Goal: Task Accomplishment & Management: Manage account settings

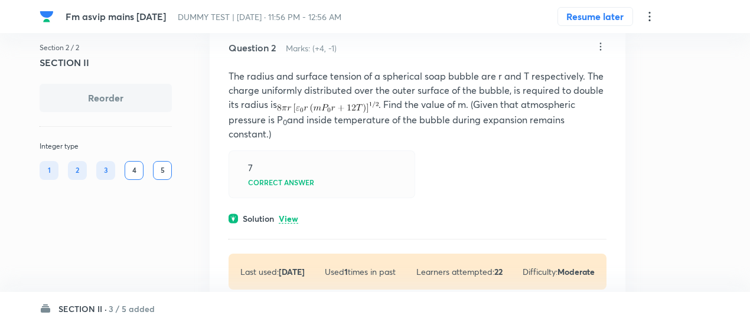
scroll to position [429, 0]
click at [288, 214] on p "View" at bounding box center [288, 218] width 19 height 9
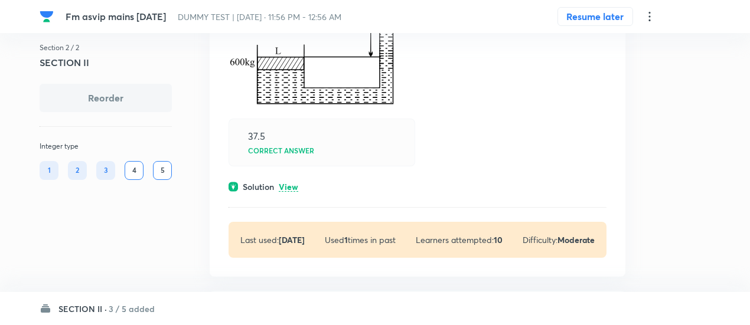
scroll to position [975, 0]
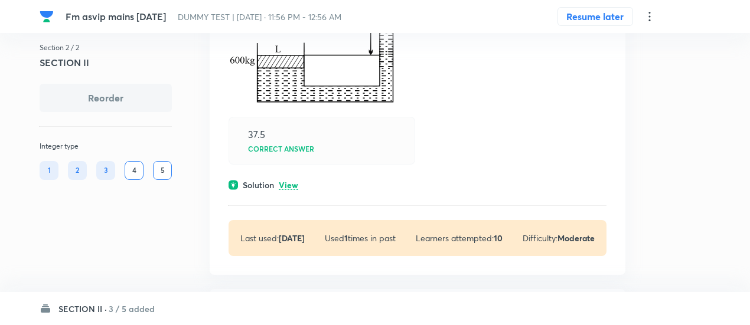
click at [290, 184] on p "View" at bounding box center [288, 185] width 19 height 9
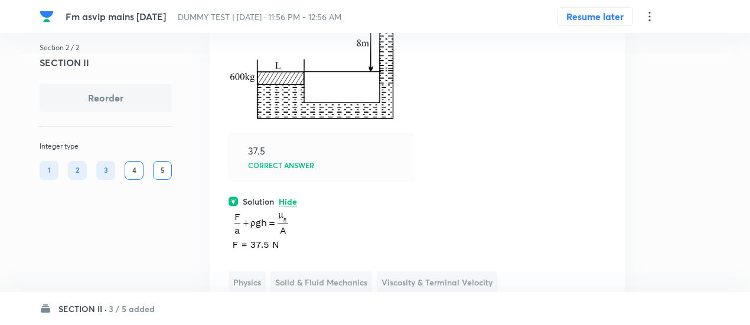
scroll to position [955, 0]
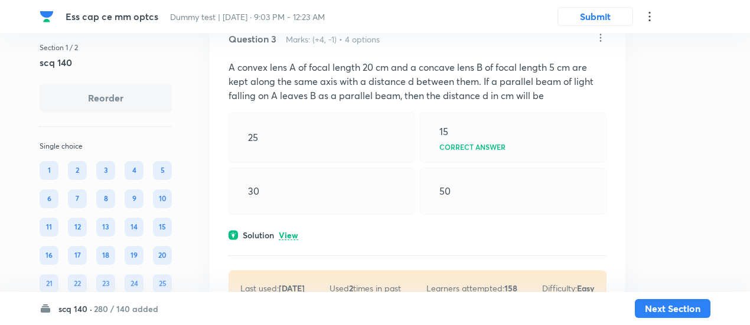
scroll to position [887, 0]
click at [283, 233] on p "View" at bounding box center [288, 235] width 19 height 9
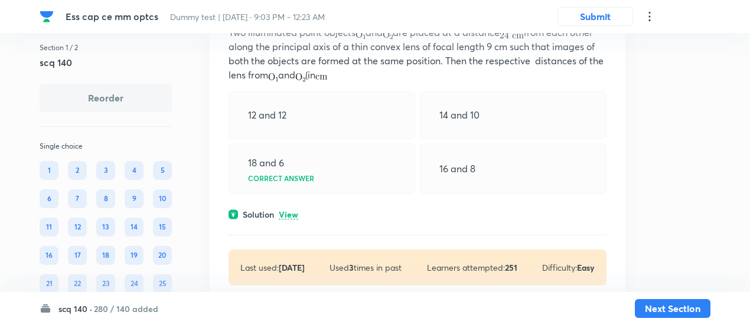
scroll to position [1451, 0]
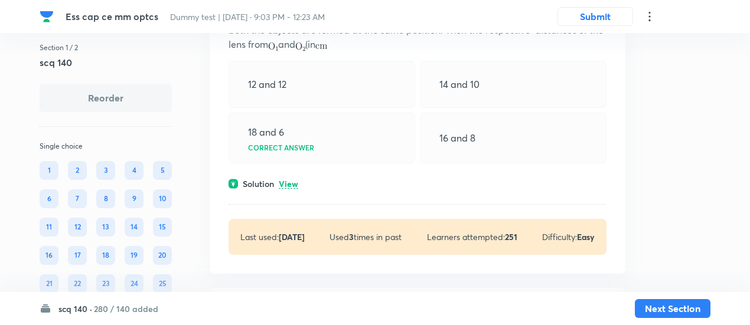
click at [292, 180] on p "View" at bounding box center [288, 184] width 19 height 9
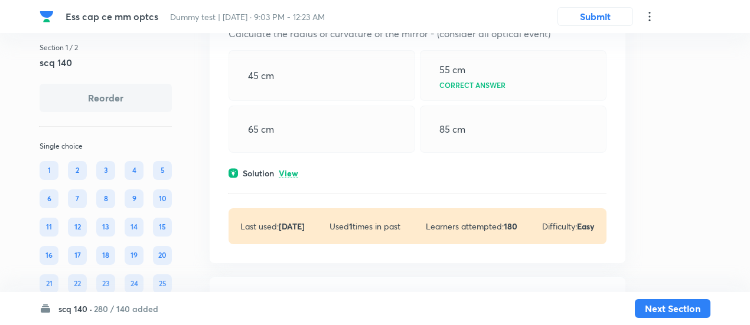
scroll to position [2215, 0]
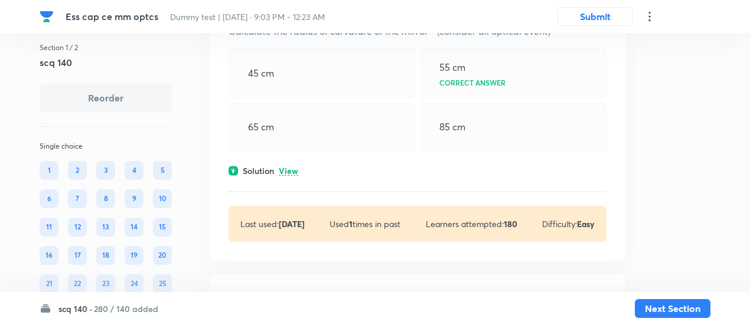
click at [291, 171] on p "View" at bounding box center [288, 171] width 19 height 9
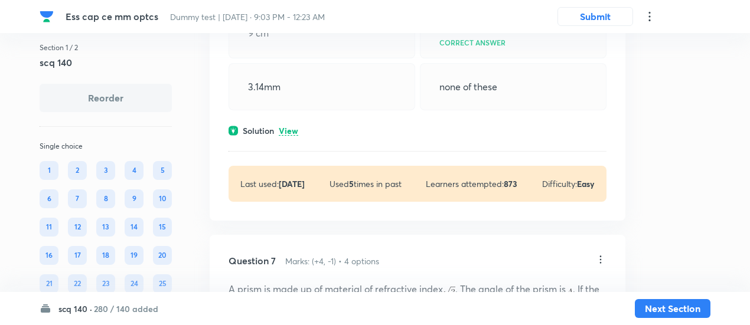
scroll to position [2933, 0]
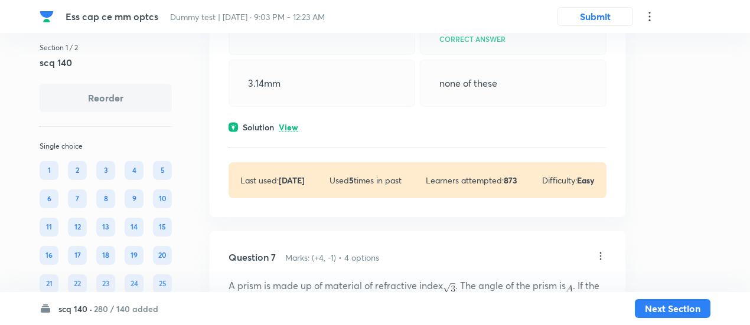
click at [292, 126] on p "View" at bounding box center [288, 127] width 19 height 9
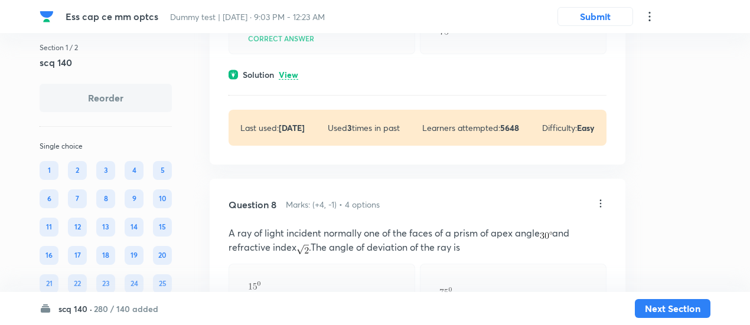
scroll to position [3571, 0]
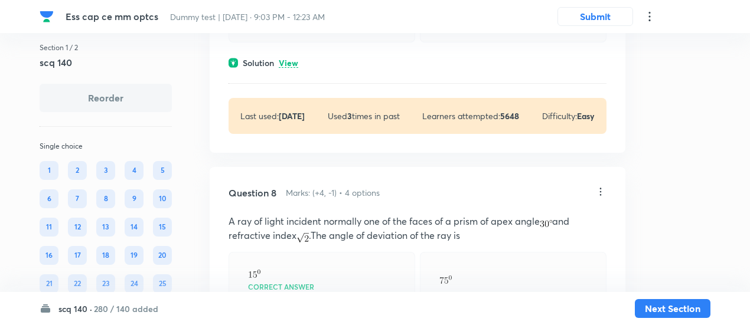
click at [290, 59] on p "View" at bounding box center [288, 63] width 19 height 9
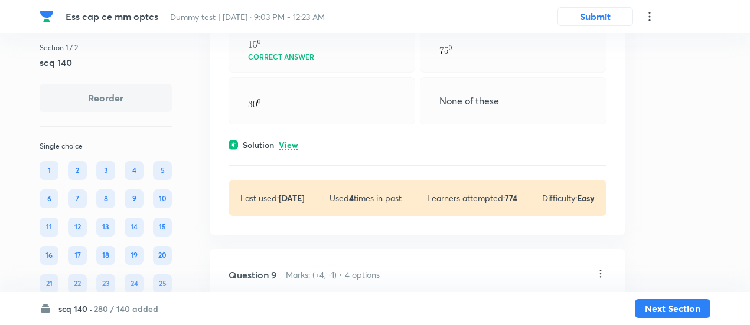
scroll to position [3952, 0]
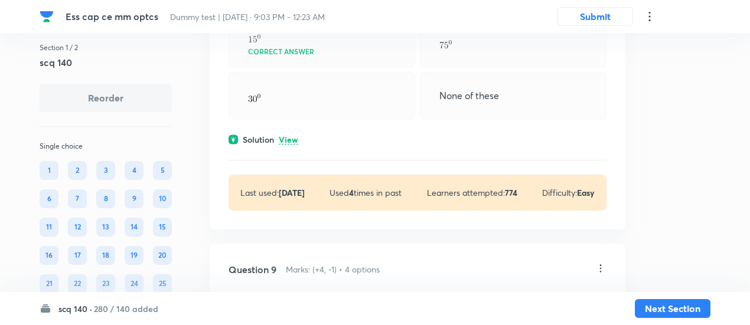
click at [287, 136] on p "View" at bounding box center [288, 140] width 19 height 9
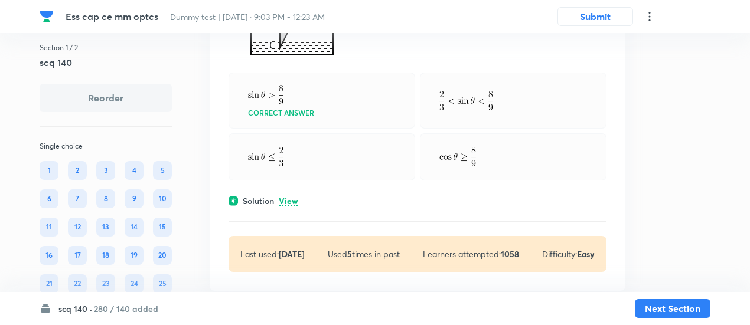
scroll to position [4624, 0]
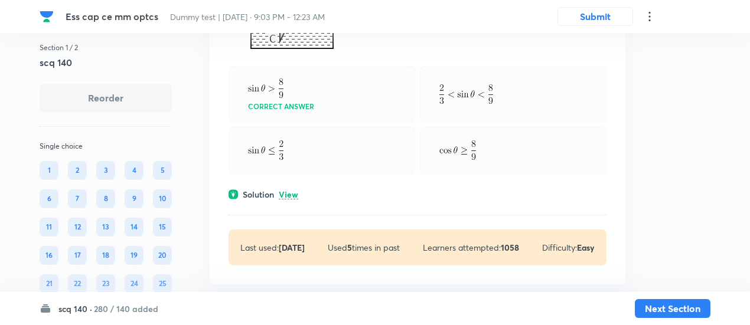
click at [294, 191] on p "View" at bounding box center [288, 195] width 19 height 9
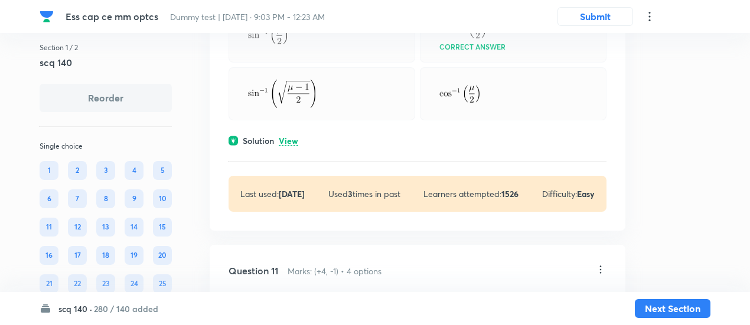
scroll to position [5256, 0]
click at [291, 136] on p "View" at bounding box center [288, 140] width 19 height 9
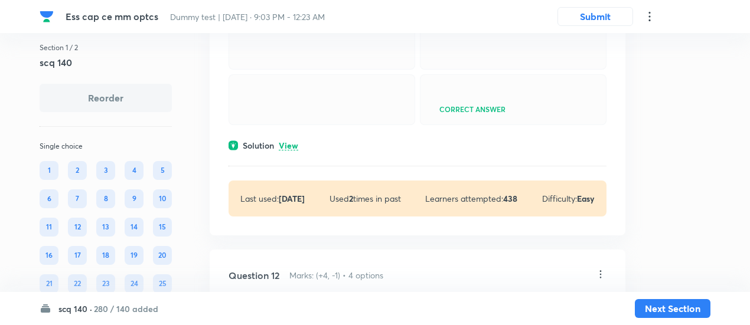
scroll to position [5722, 0]
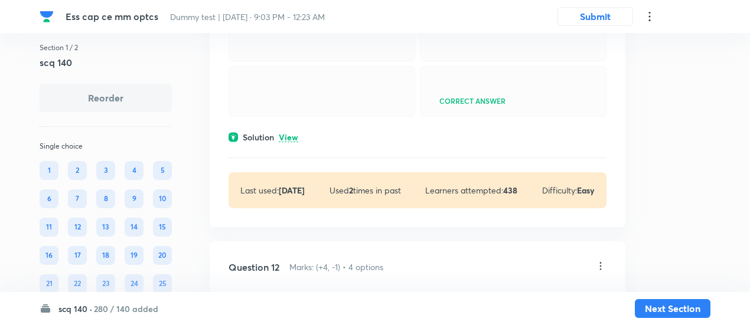
click at [290, 200] on div "Question 11 Marks: (+4, -1) • 4 options In a double slit experiment when a thin…" at bounding box center [418, 71] width 416 height 312
click at [289, 142] on p "View" at bounding box center [288, 137] width 19 height 9
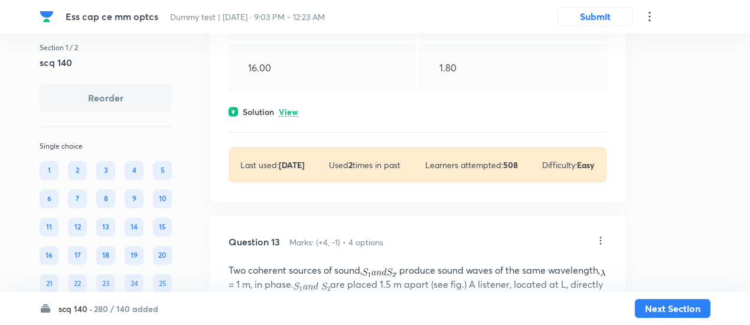
scroll to position [6427, 0]
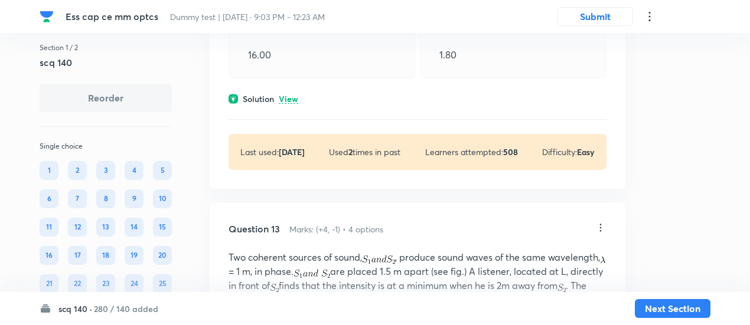
click at [295, 104] on p "View" at bounding box center [288, 99] width 19 height 9
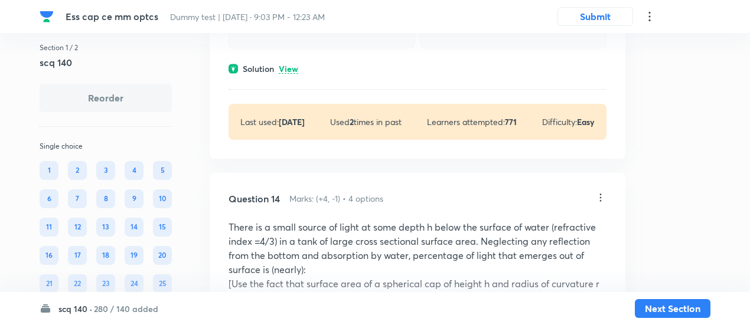
scroll to position [7204, 0]
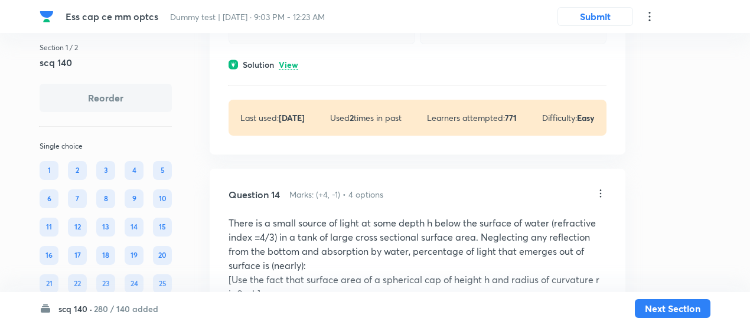
click at [294, 70] on p "View" at bounding box center [288, 65] width 19 height 9
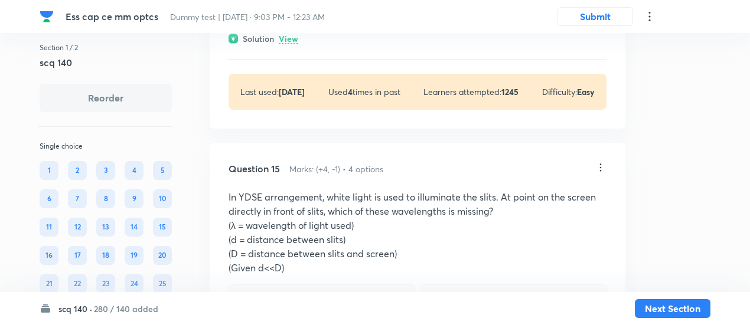
scroll to position [7965, 0]
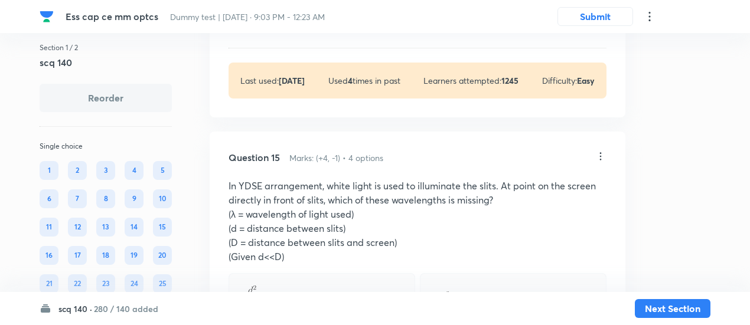
click at [292, 32] on p "View" at bounding box center [288, 28] width 19 height 9
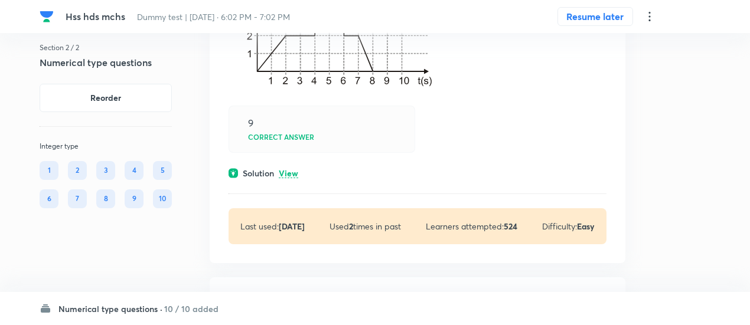
scroll to position [228, 0]
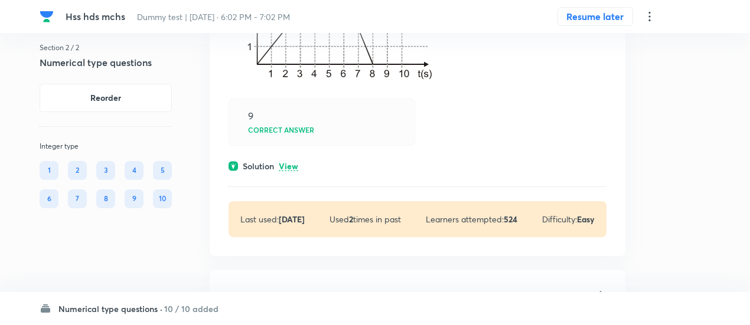
click at [292, 164] on p "View" at bounding box center [288, 166] width 19 height 9
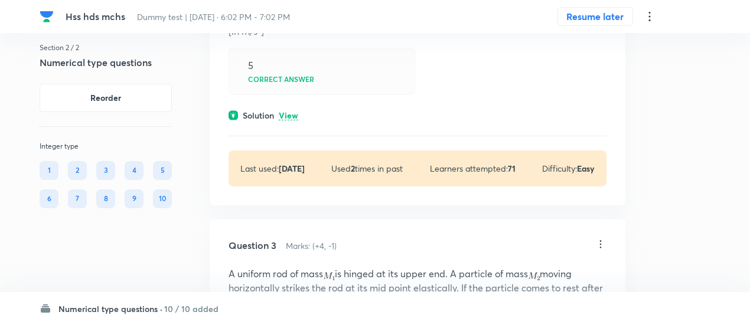
scroll to position [638, 0]
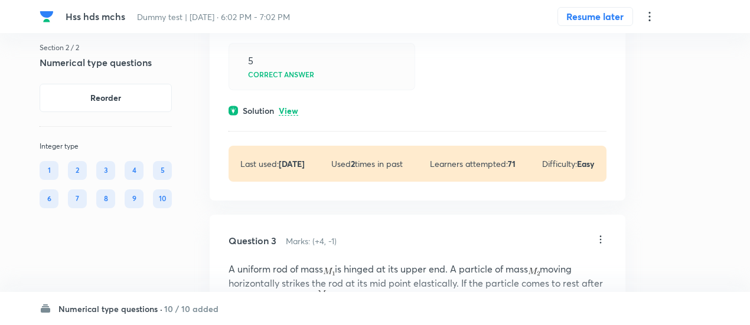
click at [290, 109] on p "View" at bounding box center [288, 111] width 19 height 9
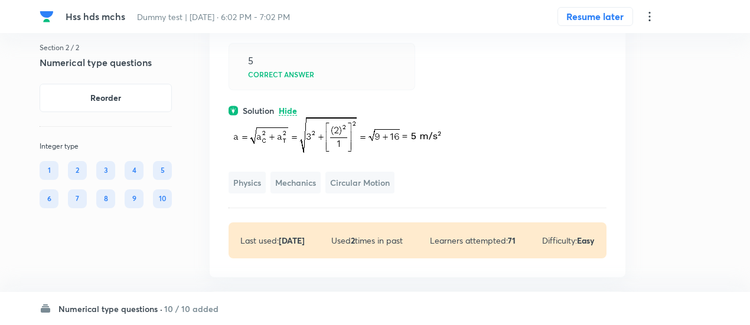
drag, startPoint x: 313, startPoint y: 174, endPoint x: 268, endPoint y: 143, distance: 54.4
click at [268, 143] on img at bounding box center [339, 135] width 223 height 37
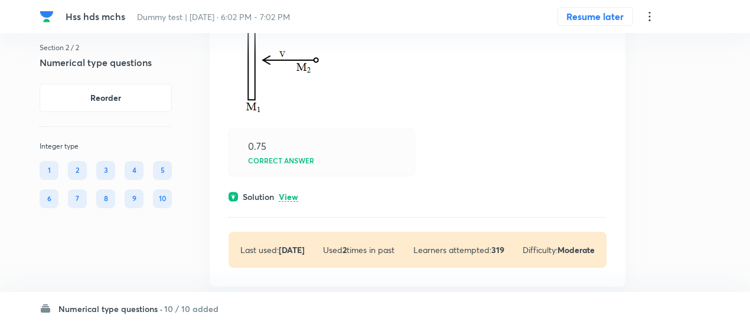
scroll to position [1036, 0]
click at [280, 195] on p "View" at bounding box center [288, 196] width 19 height 9
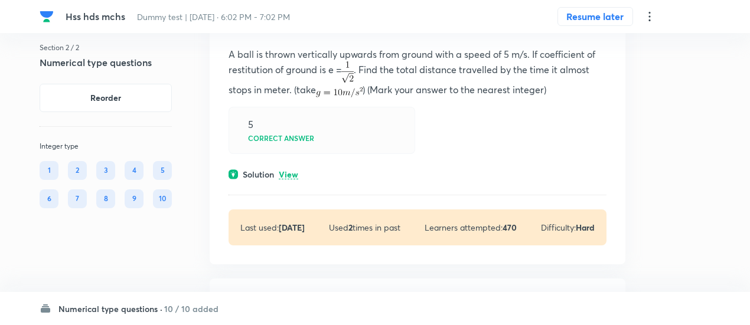
scroll to position [1492, 0]
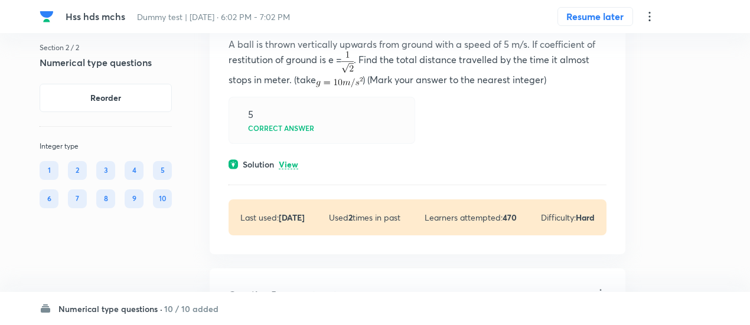
click at [290, 161] on p "View" at bounding box center [288, 165] width 19 height 9
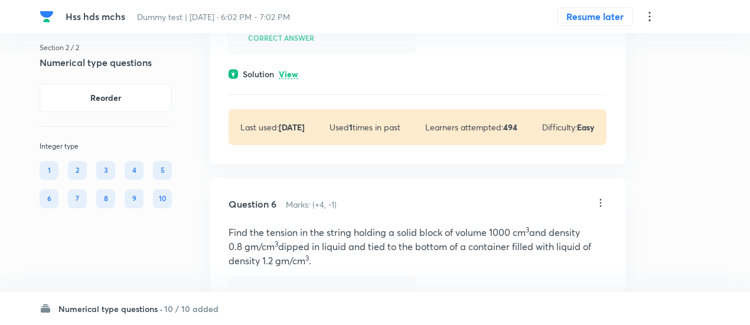
scroll to position [2148, 0]
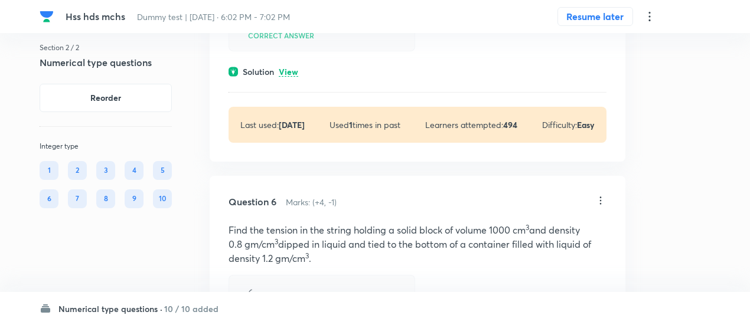
click at [293, 77] on p "View" at bounding box center [288, 72] width 19 height 9
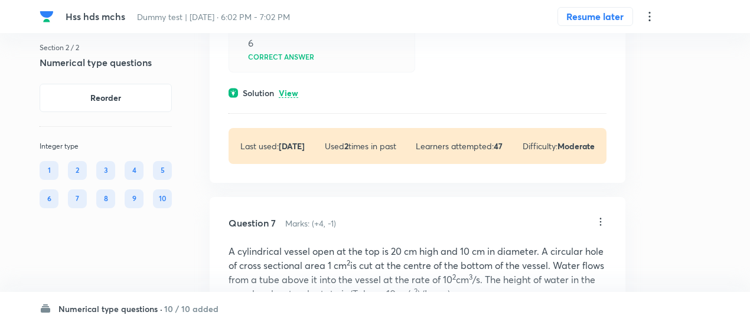
scroll to position [2684, 0]
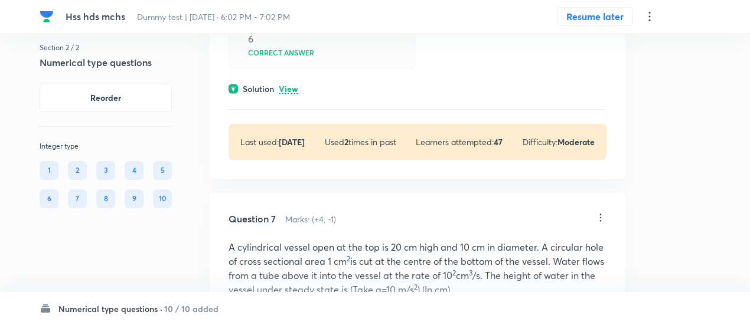
click at [293, 94] on p "View" at bounding box center [288, 89] width 19 height 9
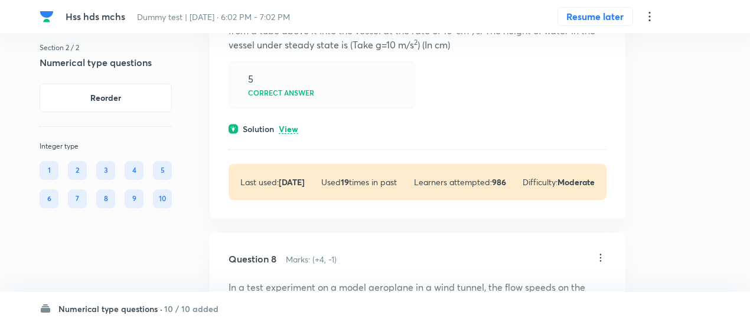
scroll to position [3157, 0]
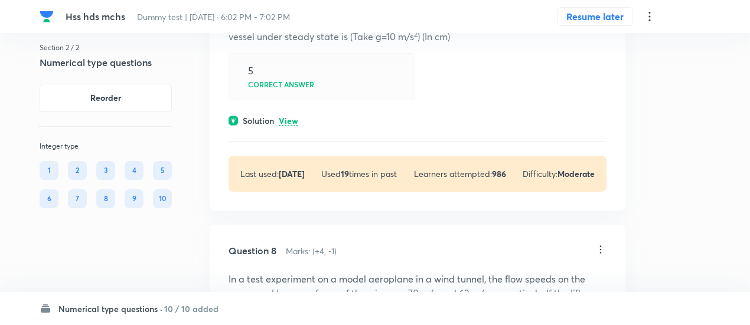
click at [291, 126] on p "View" at bounding box center [288, 121] width 19 height 9
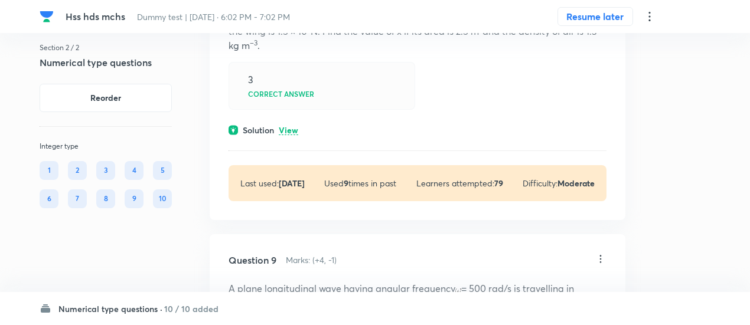
scroll to position [3616, 0]
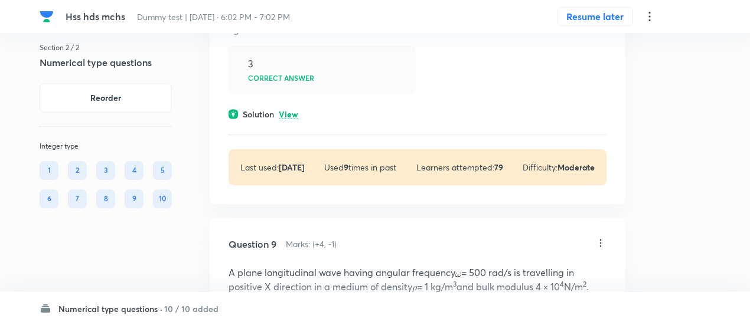
click at [289, 119] on p "View" at bounding box center [288, 114] width 19 height 9
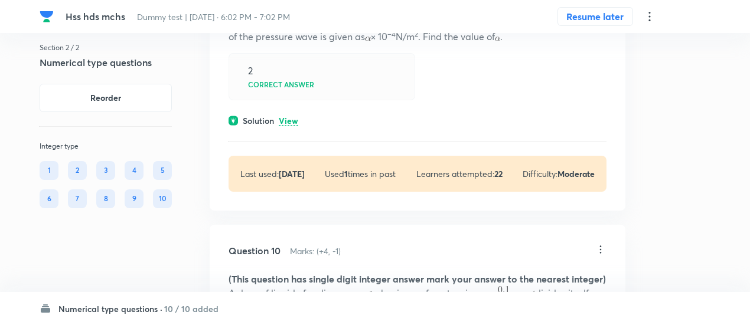
scroll to position [4006, 0]
click at [290, 125] on p "View" at bounding box center [288, 120] width 19 height 9
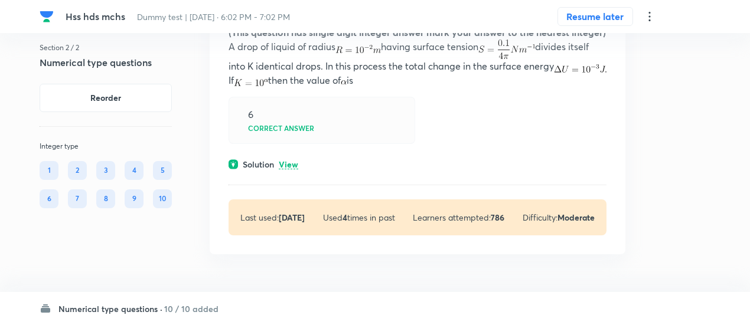
scroll to position [4391, 0]
click at [290, 161] on p "View" at bounding box center [288, 165] width 19 height 9
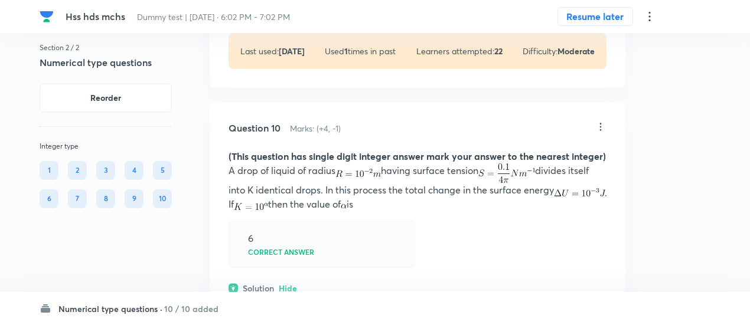
scroll to position [4192, 0]
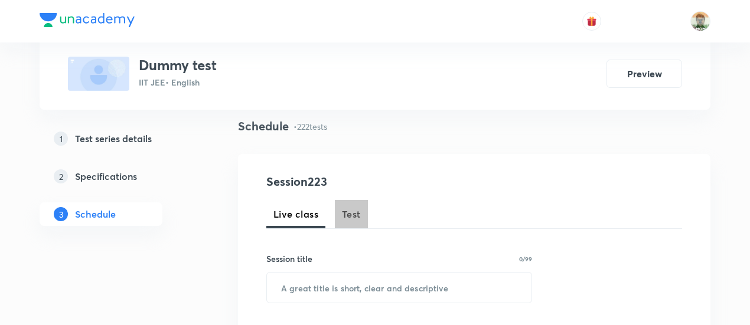
click at [352, 211] on span "Test" at bounding box center [351, 214] width 19 height 14
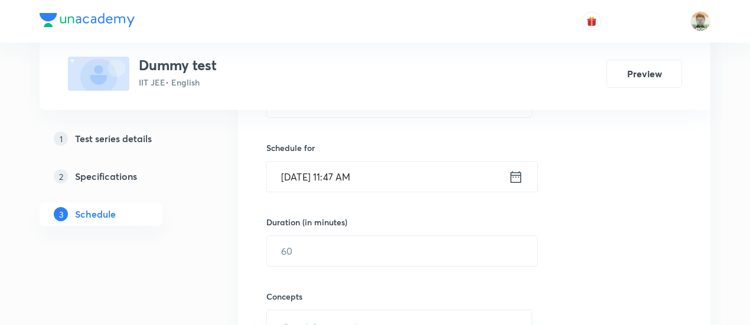
scroll to position [269, 0]
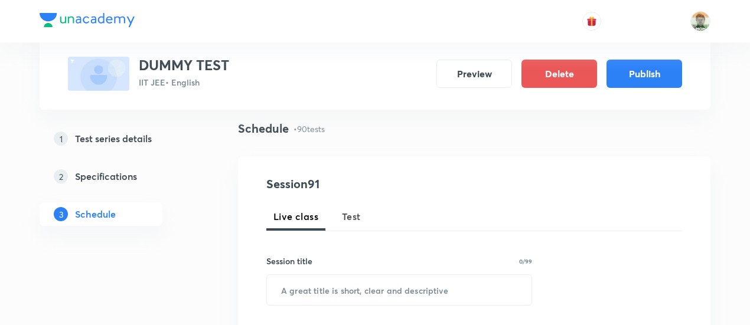
scroll to position [80, 0]
click at [349, 212] on span "Test" at bounding box center [351, 216] width 19 height 14
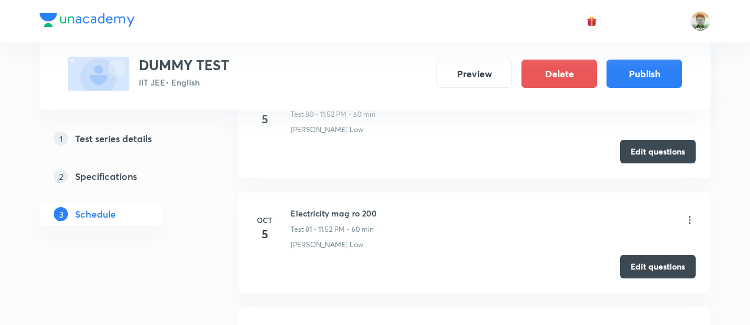
scroll to position [9941, 0]
click at [662, 254] on button "Edit questions" at bounding box center [658, 266] width 76 height 24
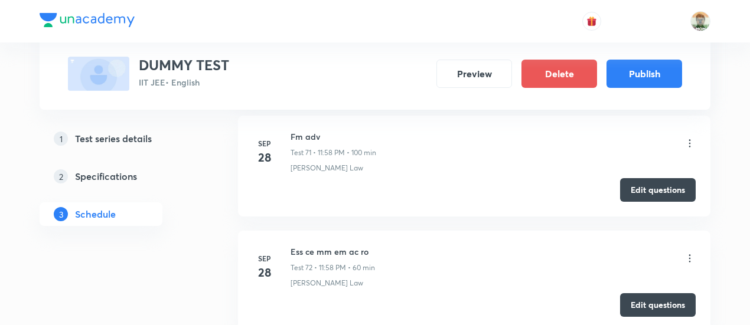
scroll to position [8865, 0]
click at [632, 293] on button "Edit questions" at bounding box center [658, 305] width 76 height 24
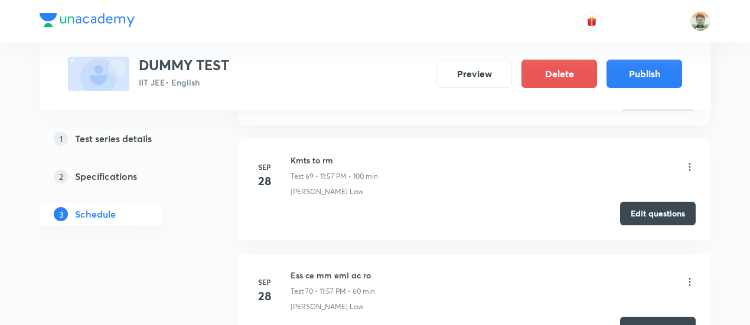
scroll to position [8610, 0]
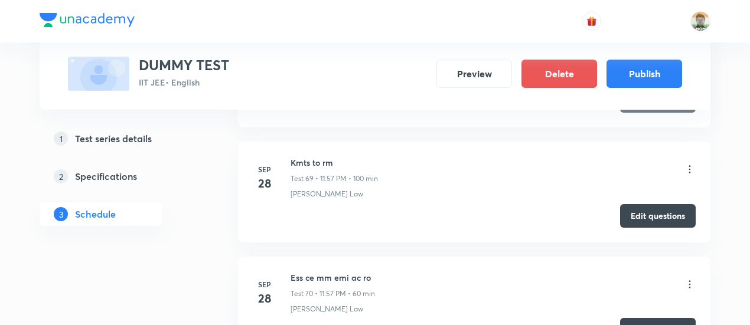
click at [637, 318] on button "Edit questions" at bounding box center [658, 330] width 76 height 24
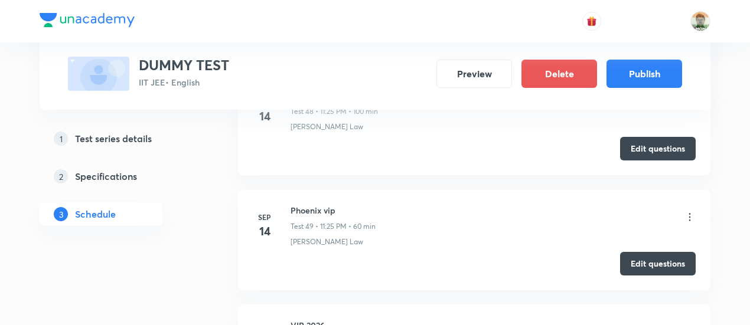
scroll to position [6150, 0]
click at [321, 205] on h6 "Phoenix vip" at bounding box center [332, 211] width 85 height 12
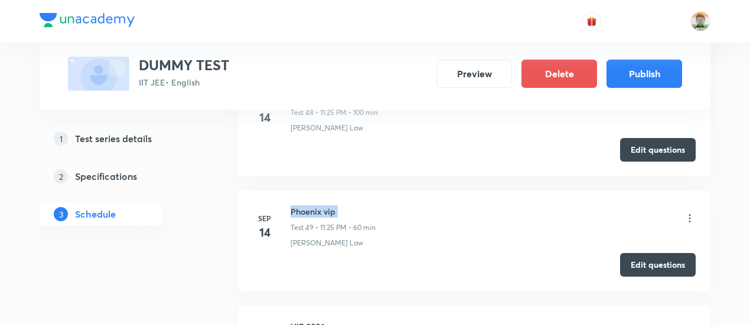
click at [321, 205] on h6 "Phoenix vip" at bounding box center [332, 211] width 85 height 12
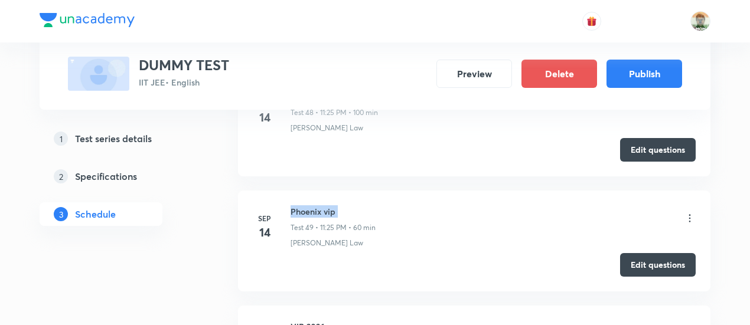
click at [321, 205] on h6 "Phoenix vip" at bounding box center [332, 211] width 85 height 12
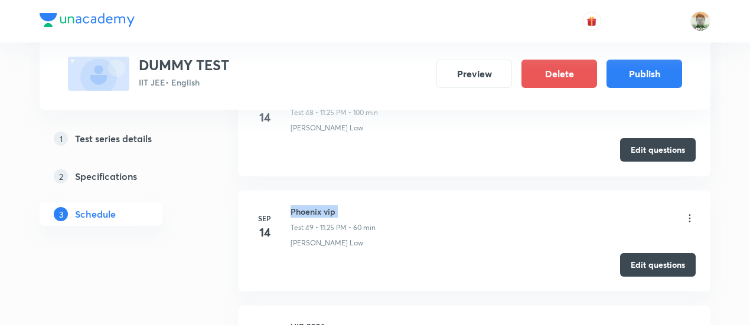
click at [321, 205] on h6 "Phoenix vip" at bounding box center [332, 211] width 85 height 12
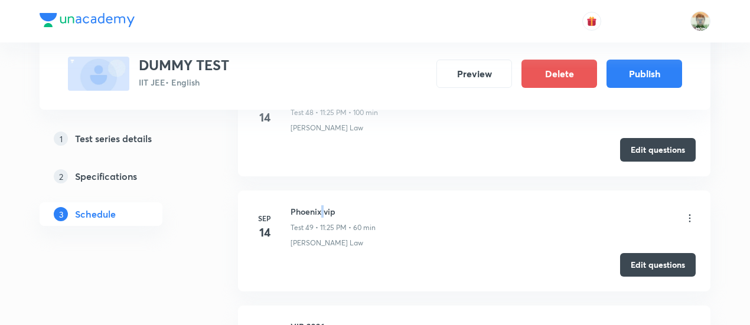
click at [321, 205] on h6 "Phoenix vip" at bounding box center [332, 211] width 85 height 12
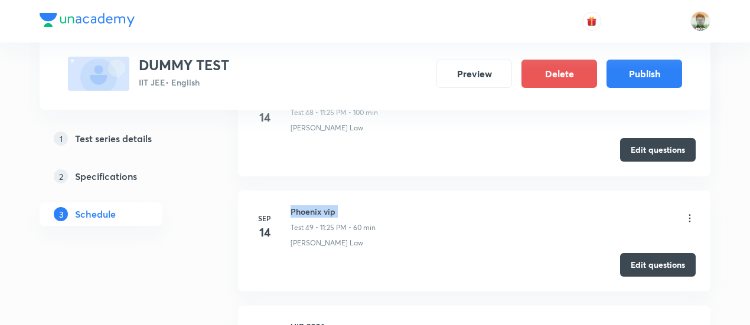
click at [321, 205] on h6 "Phoenix vip" at bounding box center [332, 211] width 85 height 12
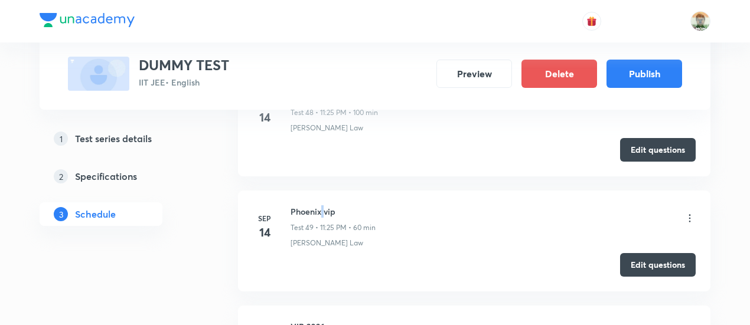
click at [321, 205] on h6 "Phoenix vip" at bounding box center [332, 211] width 85 height 12
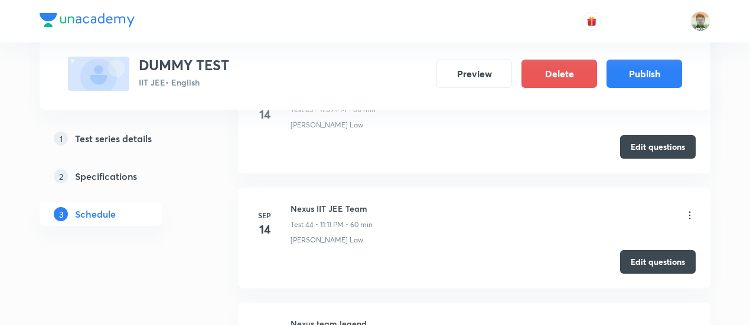
scroll to position [5578, 0]
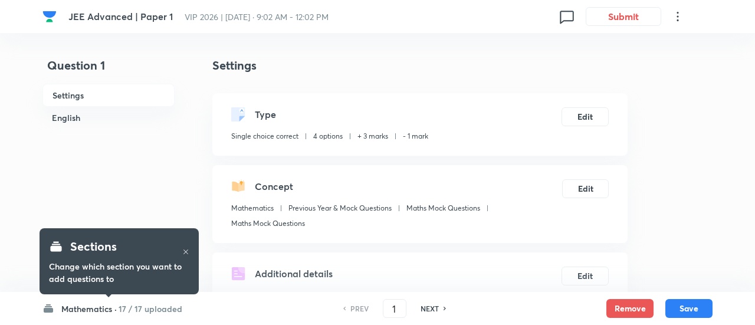
checkbox input "true"
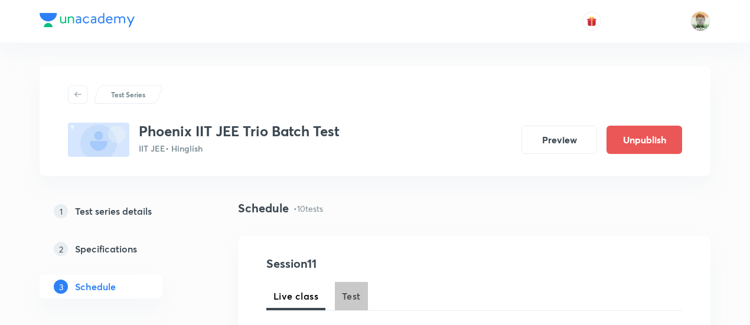
click at [346, 293] on span "Test" at bounding box center [351, 296] width 19 height 14
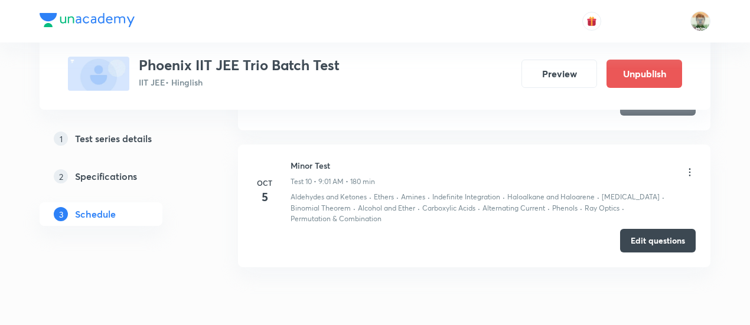
scroll to position [1831, 0]
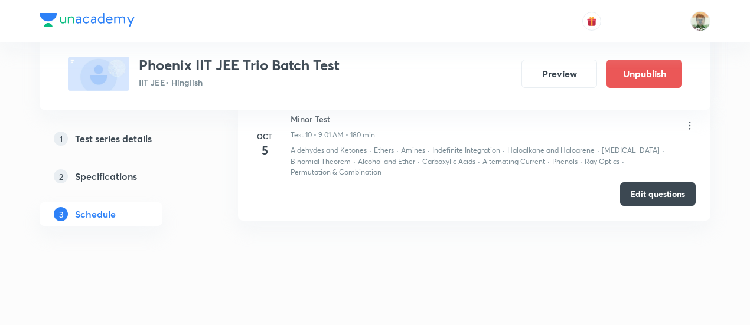
click at [687, 120] on icon at bounding box center [689, 126] width 12 height 12
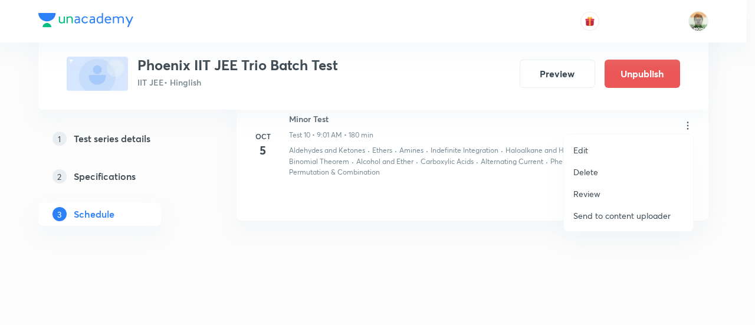
click at [501, 161] on div at bounding box center [377, 162] width 755 height 325
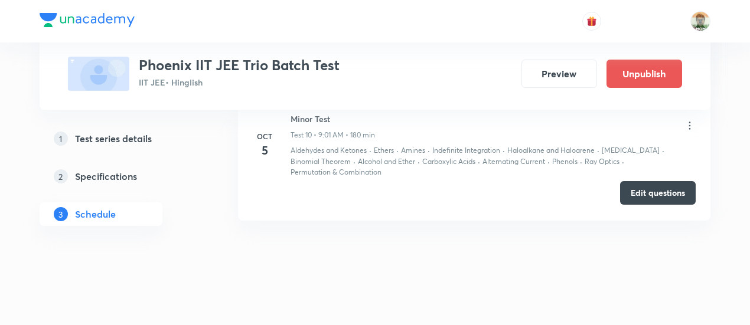
click at [658, 189] on button "Edit questions" at bounding box center [658, 193] width 76 height 24
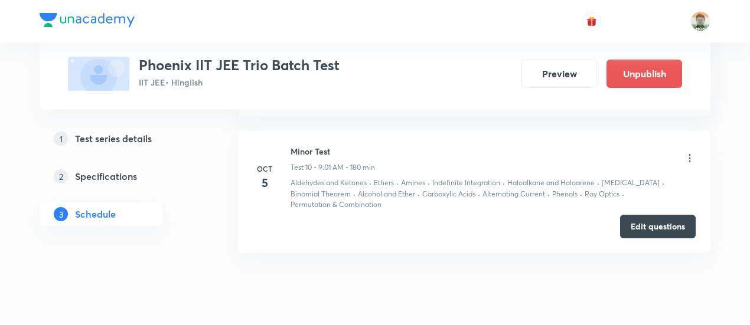
scroll to position [1798, 0]
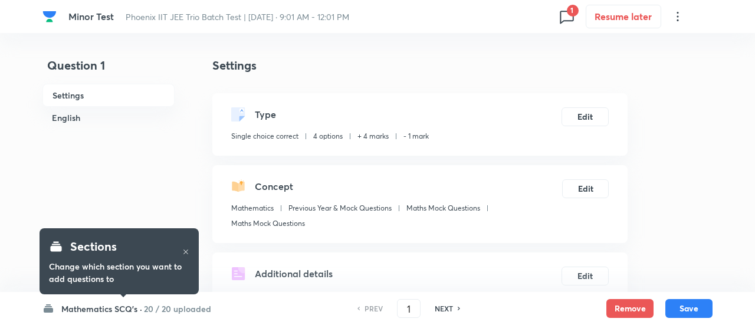
checkbox input "true"
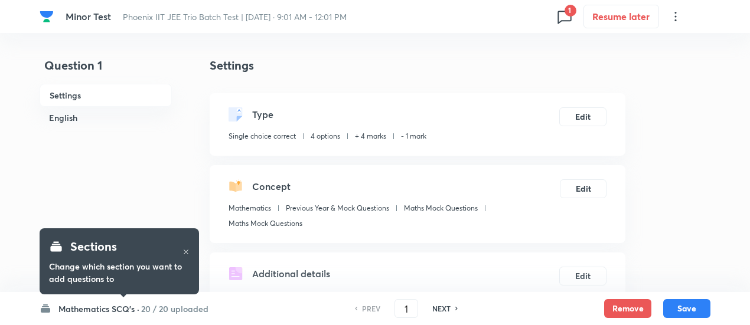
click at [164, 310] on h6 "20 / 20 uploaded" at bounding box center [174, 309] width 67 height 12
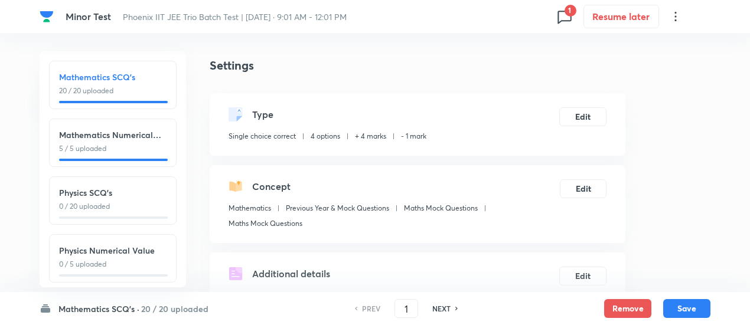
click at [130, 214] on div "Physics SCQ's 0 / 20 uploaded" at bounding box center [112, 200] width 127 height 48
type input "26"
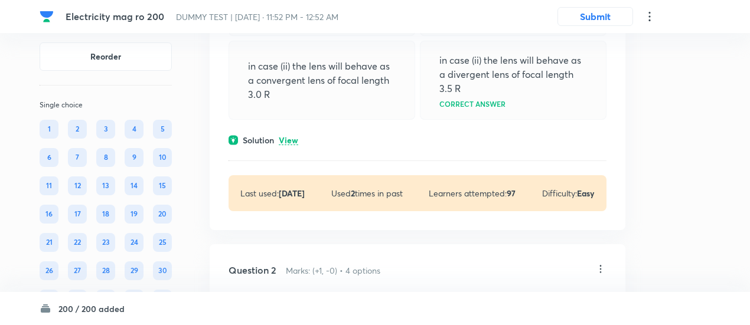
scroll to position [270, 0]
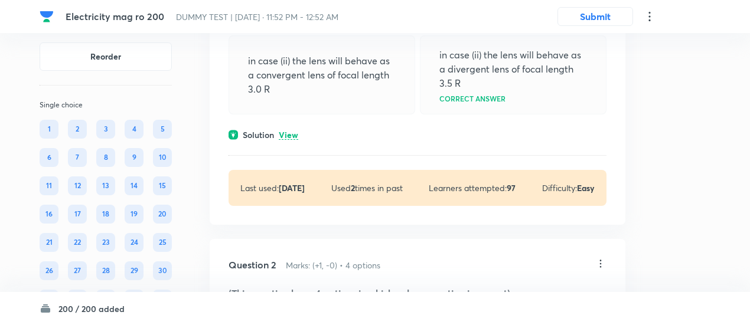
click at [289, 140] on p "View" at bounding box center [288, 135] width 19 height 9
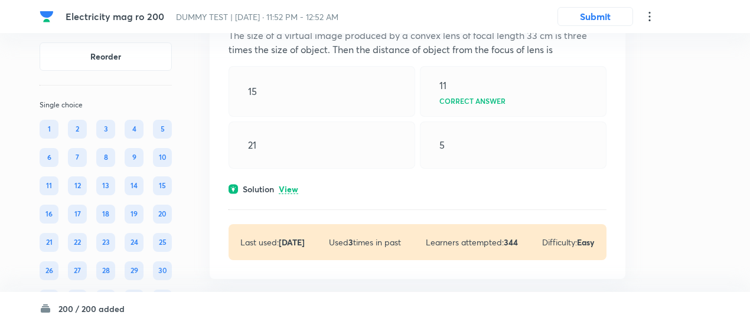
scroll to position [679, 0]
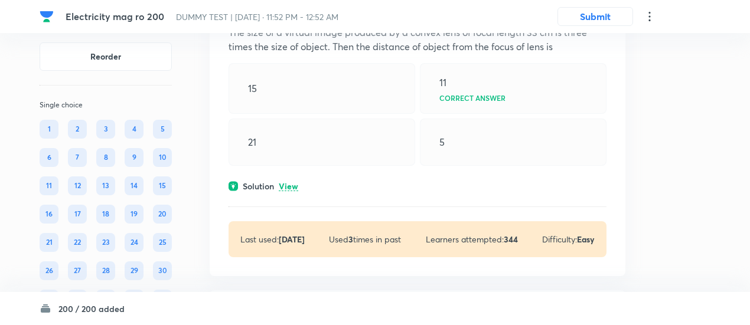
click at [295, 191] on p "View" at bounding box center [288, 186] width 19 height 9
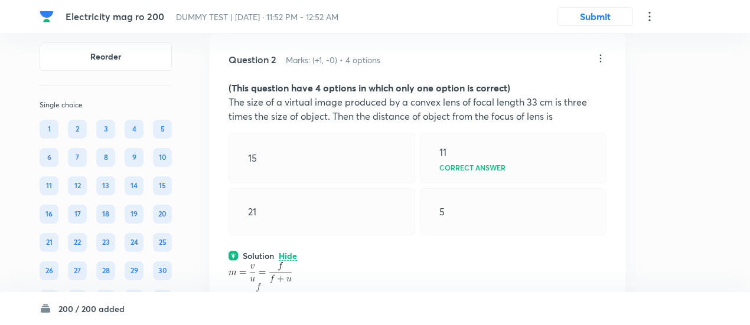
scroll to position [609, 0]
click at [284, 94] on strong "(This question have 4 options in which only one option is correct)" at bounding box center [369, 88] width 282 height 12
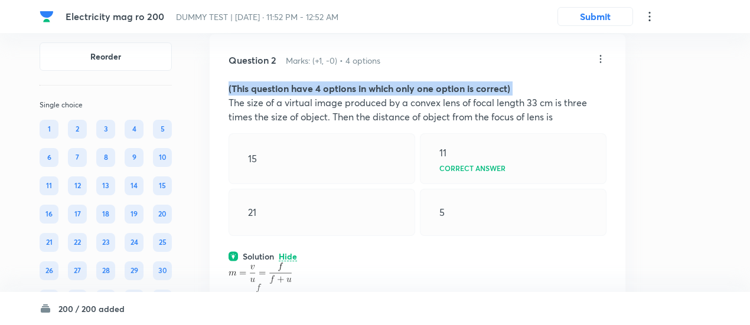
click at [284, 94] on strong "(This question have 4 options in which only one option is correct)" at bounding box center [369, 88] width 282 height 12
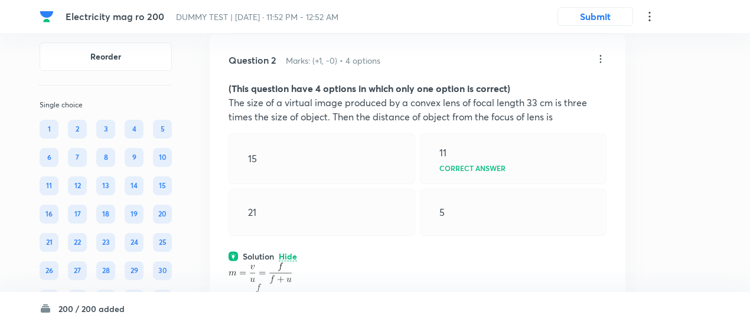
click at [286, 113] on p "The size of a virtual image produced by a convex lens of focal length 33 cm is …" at bounding box center [417, 110] width 378 height 28
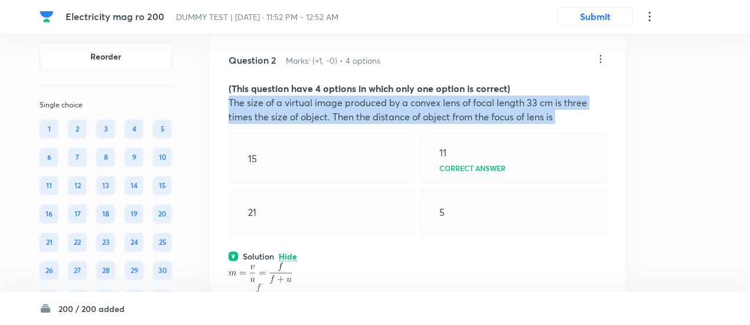
click at [286, 113] on p "The size of a virtual image produced by a convex lens of focal length 33 cm is …" at bounding box center [417, 110] width 378 height 28
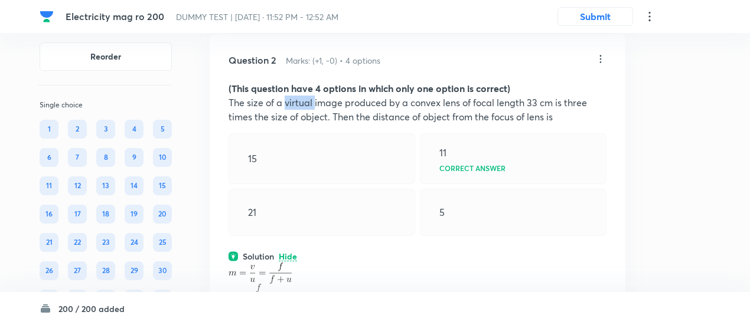
click at [286, 113] on p "The size of a virtual image produced by a convex lens of focal length 33 cm is …" at bounding box center [417, 110] width 378 height 28
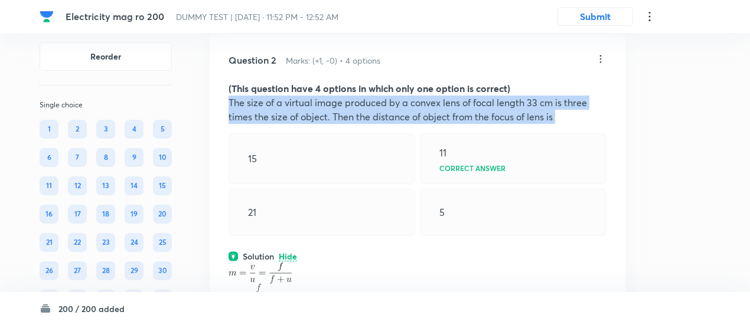
click at [286, 113] on p "The size of a virtual image produced by a convex lens of focal length 33 cm is …" at bounding box center [417, 110] width 378 height 28
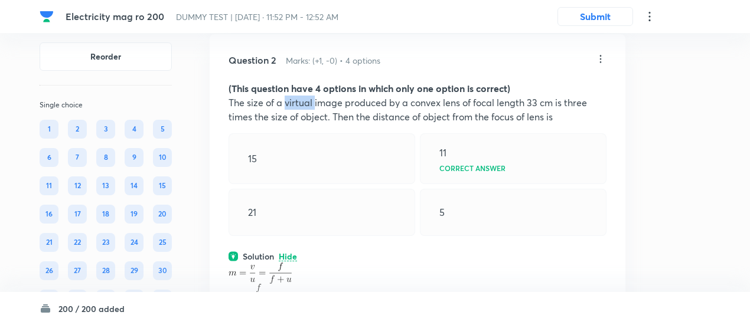
click at [286, 113] on p "The size of a virtual image produced by a convex lens of focal length 33 cm is …" at bounding box center [417, 110] width 378 height 28
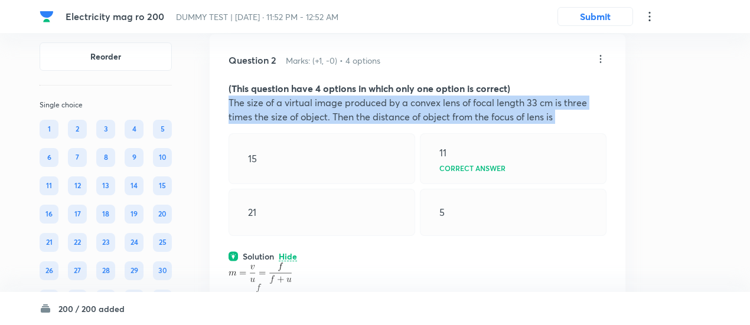
click at [286, 113] on p "The size of a virtual image produced by a convex lens of focal length 33 cm is …" at bounding box center [417, 110] width 378 height 28
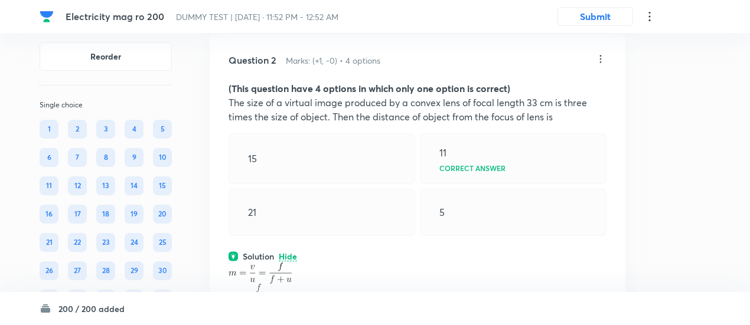
click at [286, 94] on strong "(This question have 4 options in which only one option is correct)" at bounding box center [369, 88] width 282 height 12
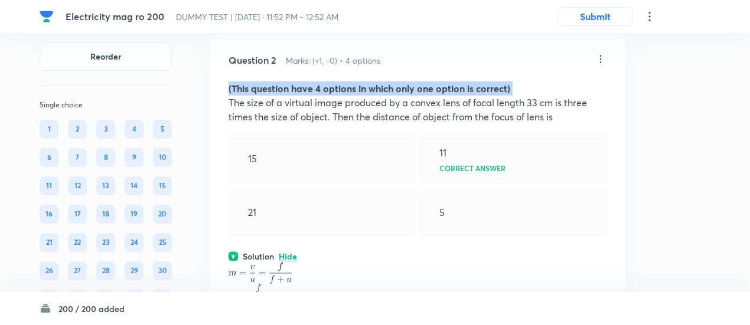
click at [286, 94] on strong "(This question have 4 options in which only one option is correct)" at bounding box center [369, 88] width 282 height 12
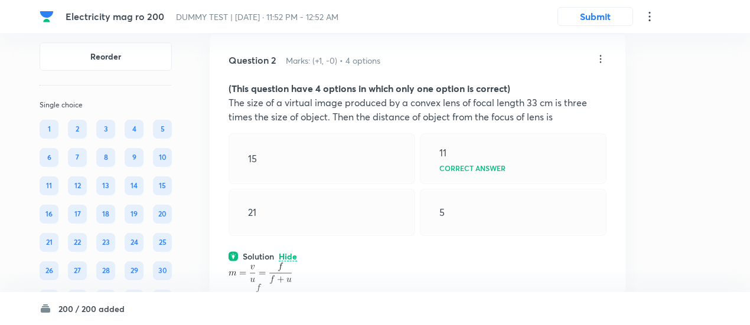
click at [290, 117] on p "The size of a virtual image produced by a convex lens of focal length 33 cm is …" at bounding box center [417, 110] width 378 height 28
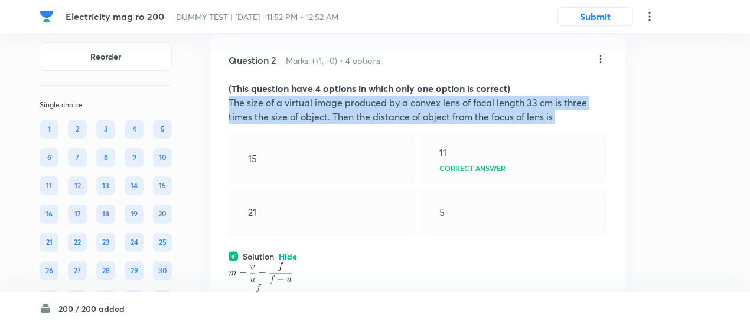
click at [290, 117] on p "The size of a virtual image produced by a convex lens of focal length 33 cm is …" at bounding box center [417, 110] width 378 height 28
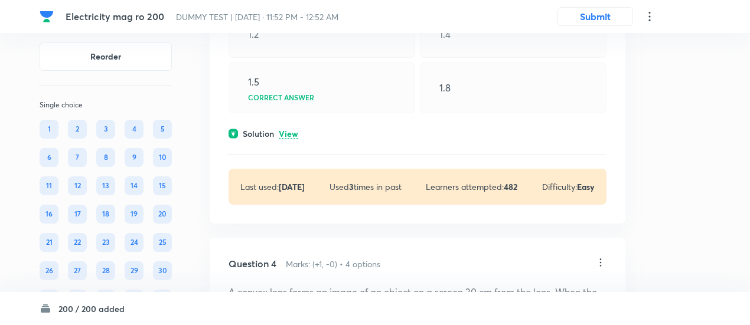
scroll to position [1159, 0]
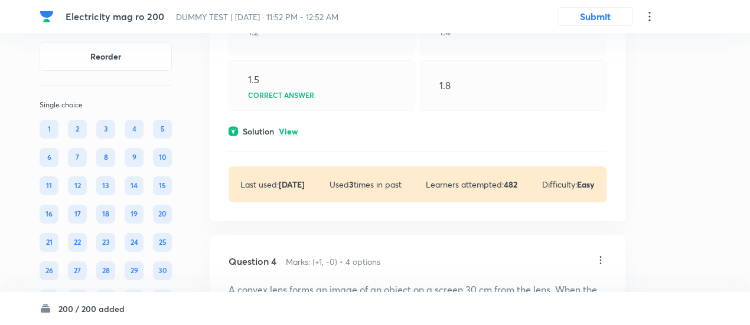
click at [291, 136] on p "View" at bounding box center [288, 131] width 19 height 9
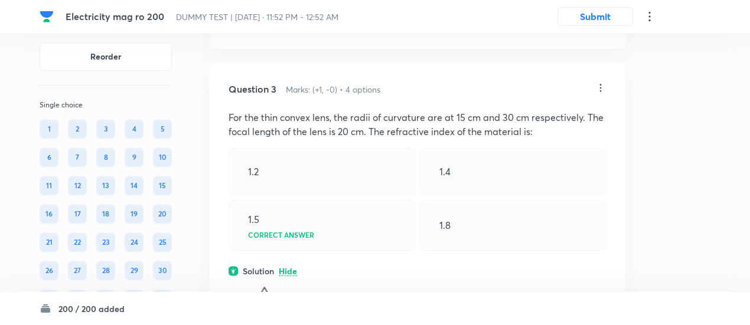
scroll to position [1017, 0]
click at [318, 140] on p "For the thin convex lens, the radii of curvature are at 15 cm and 30 cm respect…" at bounding box center [417, 126] width 378 height 28
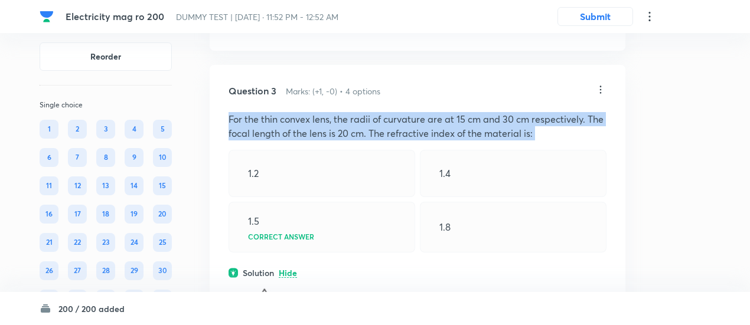
click at [318, 140] on p "For the thin convex lens, the radii of curvature are at 15 cm and 30 cm respect…" at bounding box center [417, 126] width 378 height 28
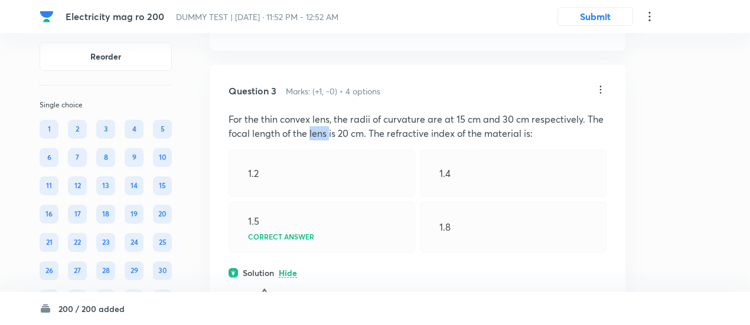
click at [318, 140] on p "For the thin convex lens, the radii of curvature are at 15 cm and 30 cm respect…" at bounding box center [417, 126] width 378 height 28
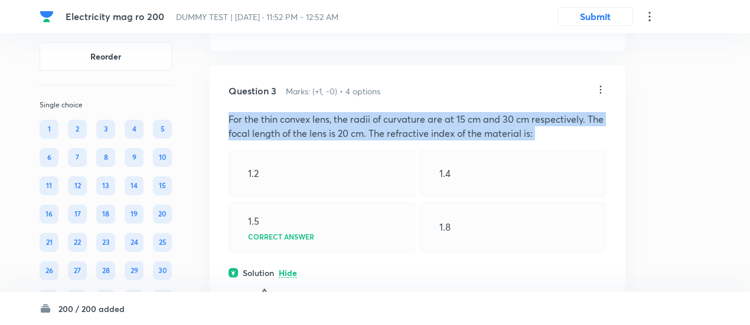
click at [318, 140] on p "For the thin convex lens, the radii of curvature are at 15 cm and 30 cm respect…" at bounding box center [417, 126] width 378 height 28
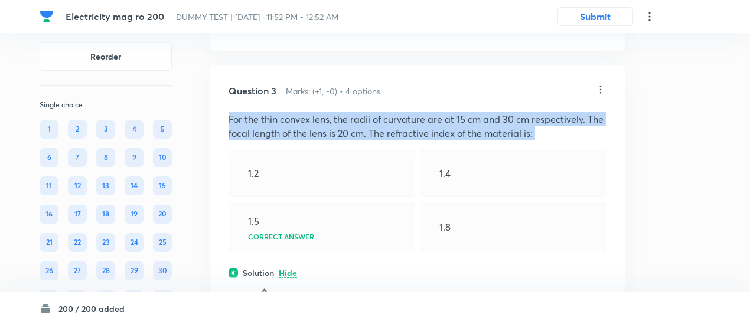
click at [318, 140] on p "For the thin convex lens, the radii of curvature are at 15 cm and 30 cm respect…" at bounding box center [417, 126] width 378 height 28
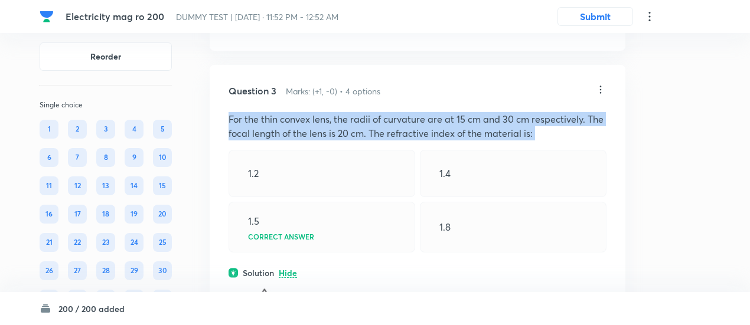
click at [318, 140] on p "For the thin convex lens, the radii of curvature are at 15 cm and 30 cm respect…" at bounding box center [417, 126] width 378 height 28
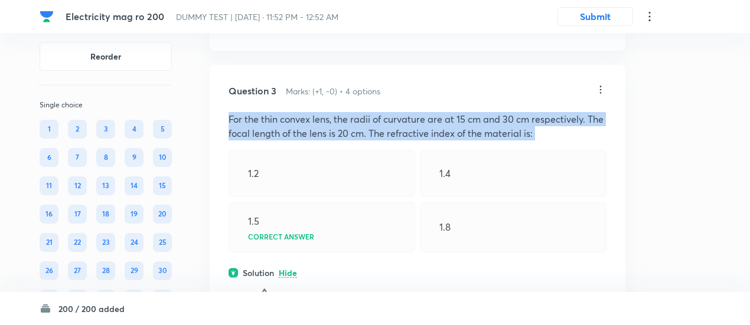
click at [318, 140] on p "For the thin convex lens, the radii of curvature are at 15 cm and 30 cm respect…" at bounding box center [417, 126] width 378 height 28
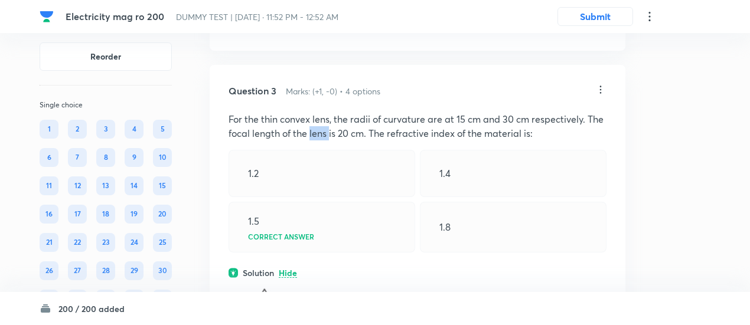
click at [318, 140] on p "For the thin convex lens, the radii of curvature are at 15 cm and 30 cm respect…" at bounding box center [417, 126] width 378 height 28
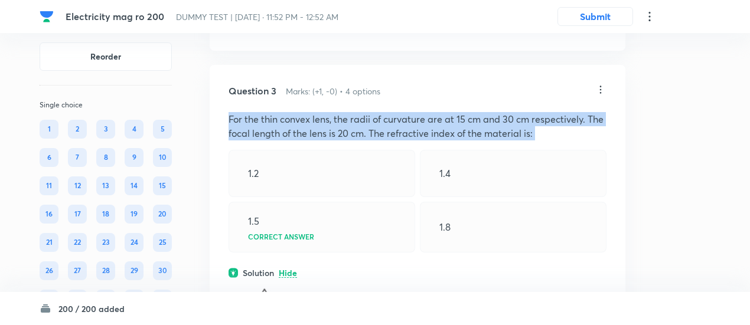
click at [318, 140] on p "For the thin convex lens, the radii of curvature are at 15 cm and 30 cm respect…" at bounding box center [417, 126] width 378 height 28
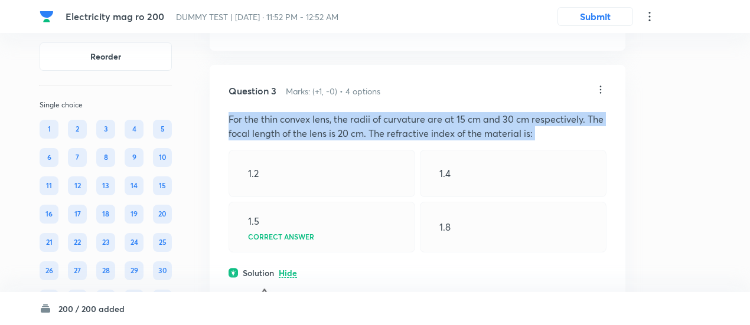
click at [318, 140] on p "For the thin convex lens, the radii of curvature are at 15 cm and 30 cm respect…" at bounding box center [417, 126] width 378 height 28
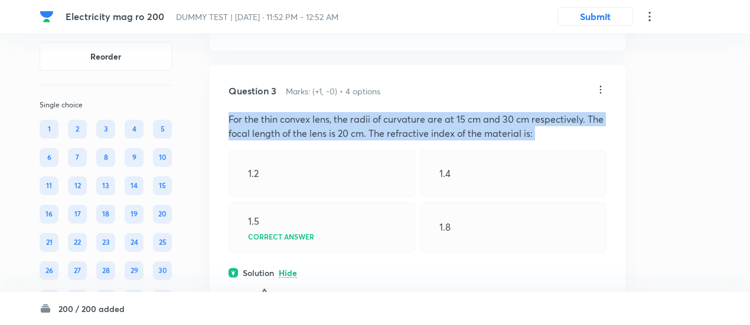
click at [318, 140] on p "For the thin convex lens, the radii of curvature are at 15 cm and 30 cm respect…" at bounding box center [417, 126] width 378 height 28
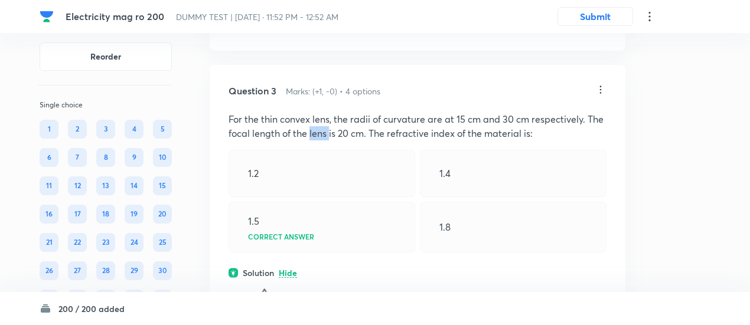
click at [318, 140] on p "For the thin convex lens, the radii of curvature are at 15 cm and 30 cm respect…" at bounding box center [417, 126] width 378 height 28
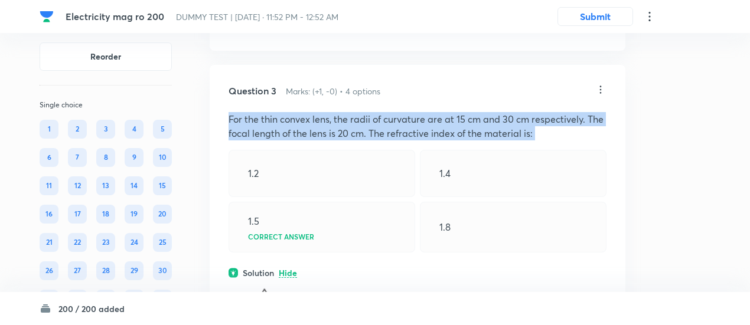
click at [318, 140] on p "For the thin convex lens, the radii of curvature are at 15 cm and 30 cm respect…" at bounding box center [417, 126] width 378 height 28
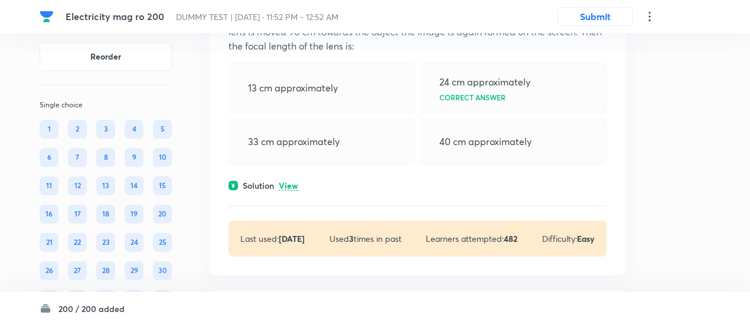
scroll to position [1770, 0]
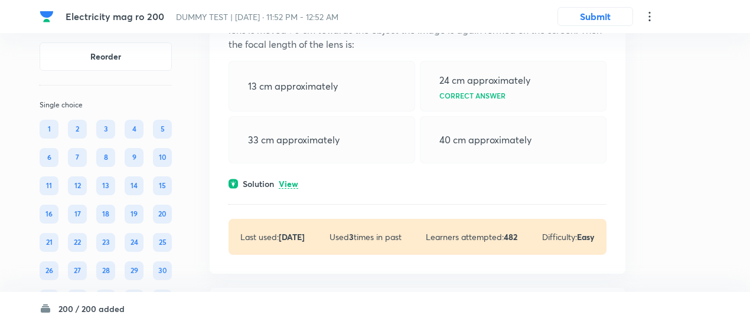
click at [290, 189] on p "View" at bounding box center [288, 184] width 19 height 9
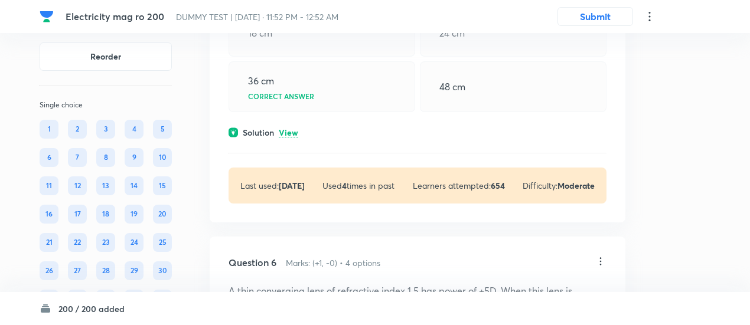
scroll to position [2472, 0]
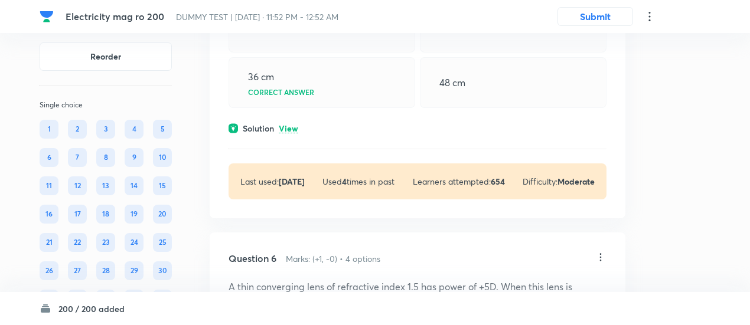
click at [290, 133] on p "View" at bounding box center [288, 129] width 19 height 9
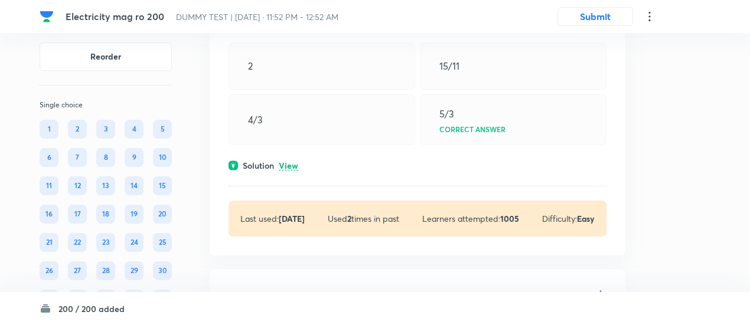
scroll to position [3041, 0]
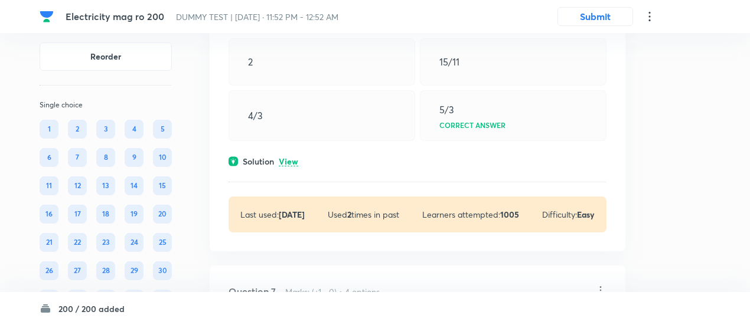
click at [292, 166] on p "View" at bounding box center [288, 162] width 19 height 9
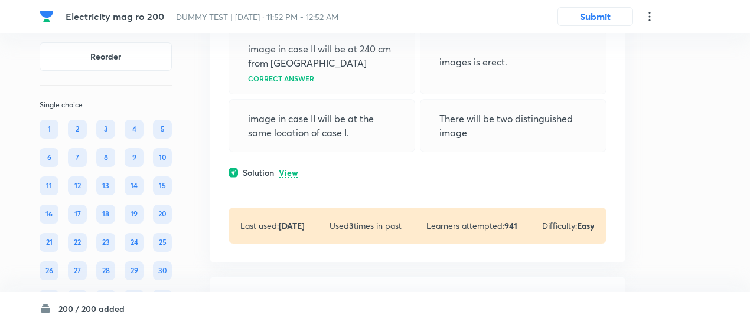
click at [292, 176] on p "View" at bounding box center [288, 173] width 19 height 9
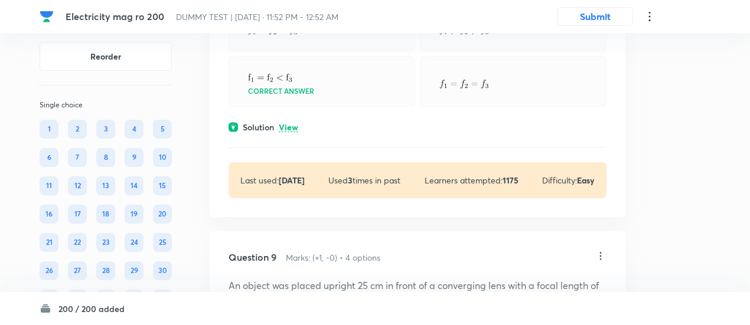
scroll to position [4348, 0]
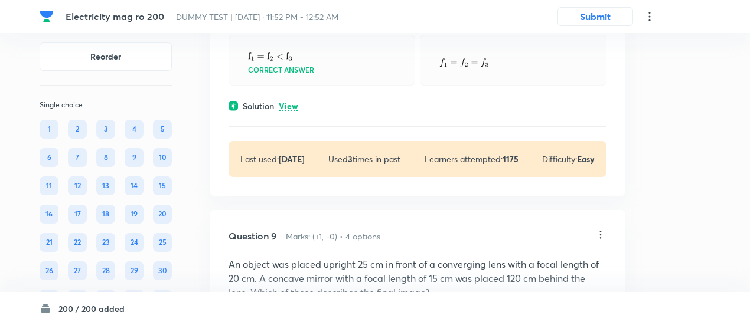
click at [290, 110] on p "View" at bounding box center [288, 106] width 19 height 9
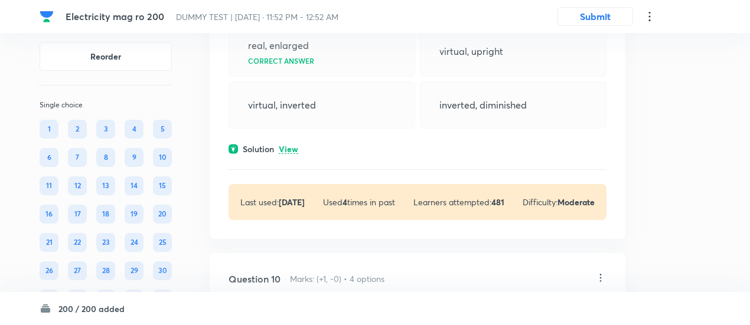
scroll to position [4766, 0]
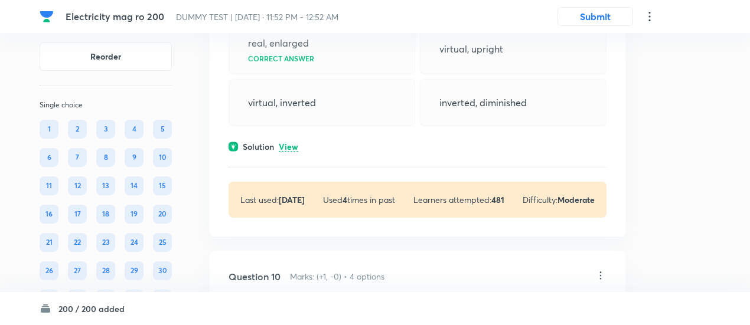
click at [290, 152] on p "View" at bounding box center [288, 147] width 19 height 9
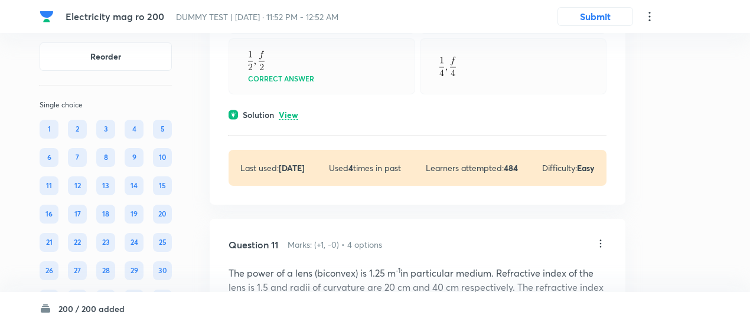
scroll to position [5558, 0]
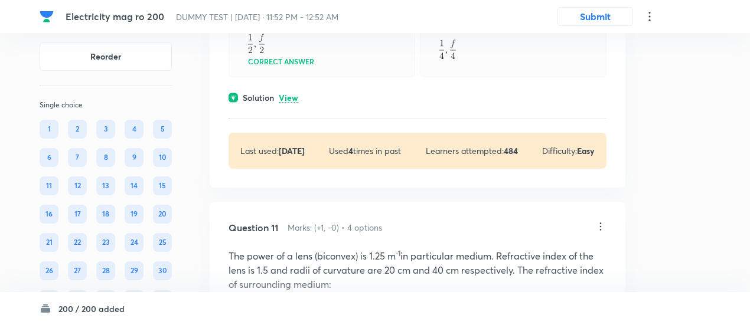
click at [289, 103] on p "View" at bounding box center [288, 98] width 19 height 9
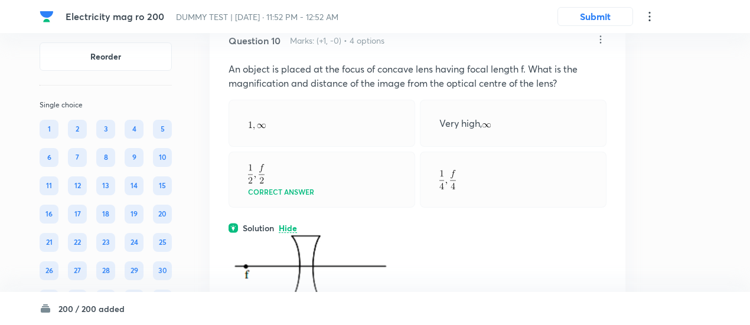
scroll to position [5427, 0]
drag, startPoint x: 309, startPoint y: 185, endPoint x: 259, endPoint y: 140, distance: 66.9
click at [259, 140] on div at bounding box center [321, 123] width 187 height 47
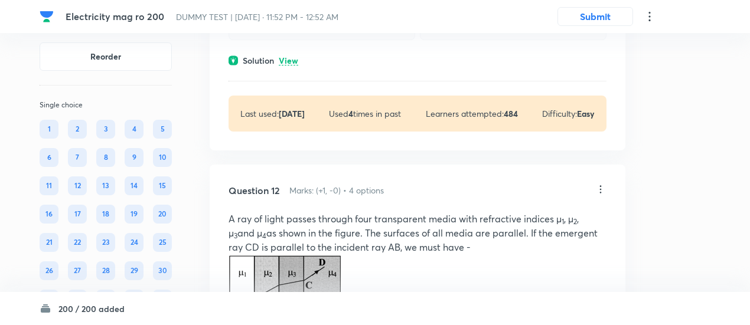
scroll to position [6195, 0]
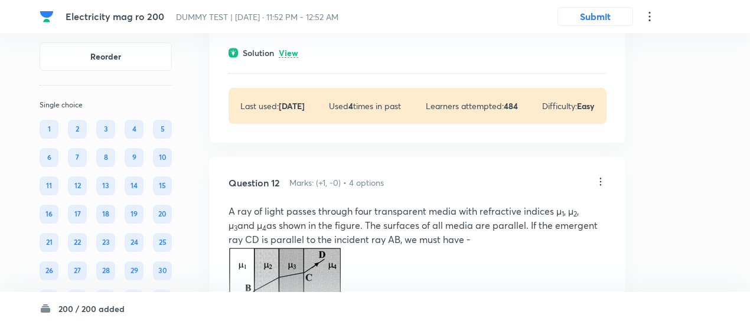
click at [293, 58] on p "View" at bounding box center [288, 53] width 19 height 9
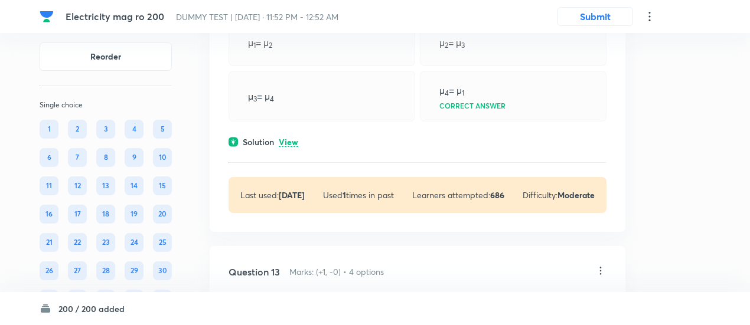
scroll to position [6792, 0]
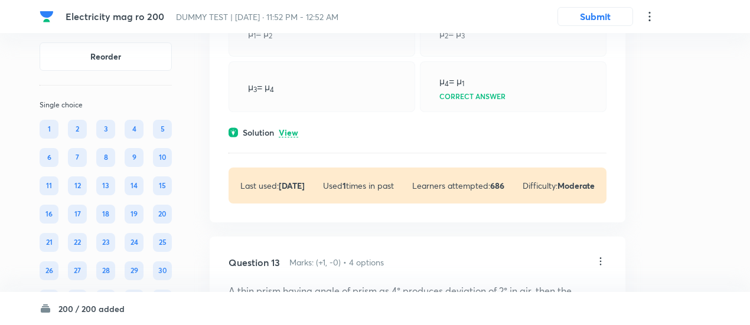
click at [289, 138] on p "View" at bounding box center [288, 133] width 19 height 9
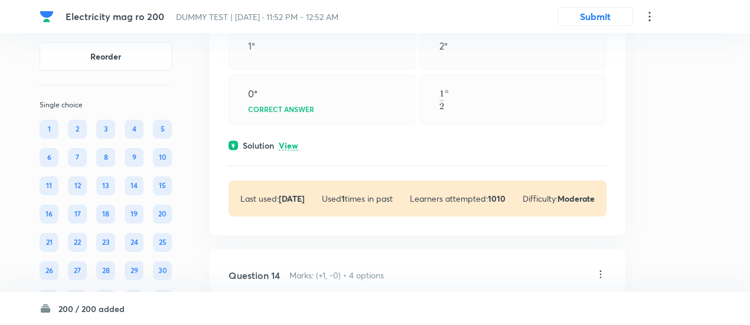
scroll to position [7486, 0]
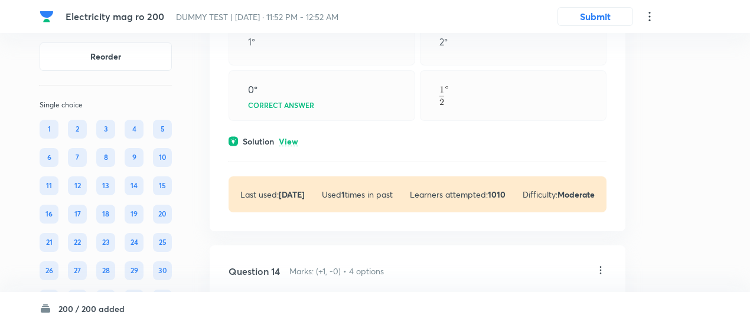
click at [290, 146] on p "View" at bounding box center [288, 142] width 19 height 9
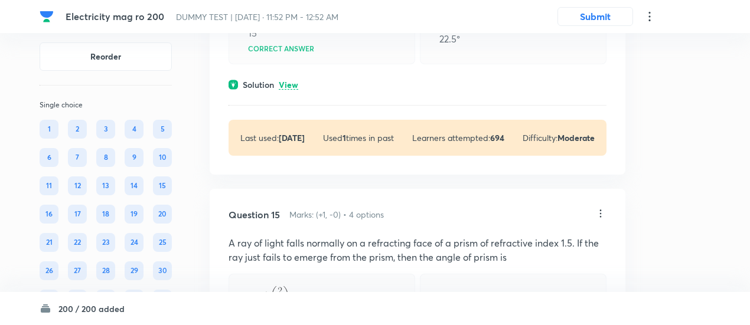
scroll to position [8014, 0]
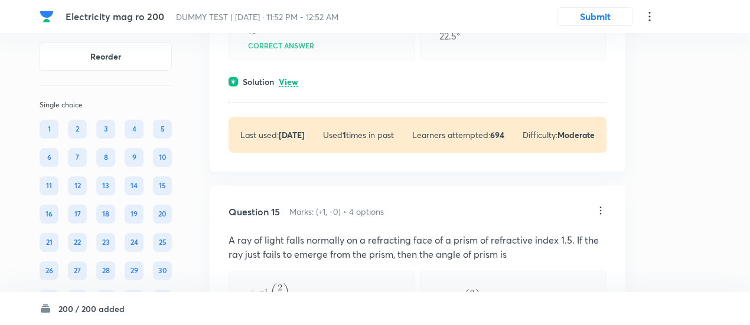
click at [289, 83] on p "View" at bounding box center [288, 82] width 19 height 9
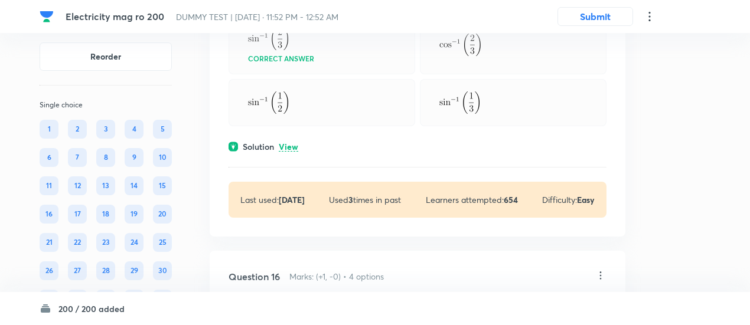
scroll to position [8517, 0]
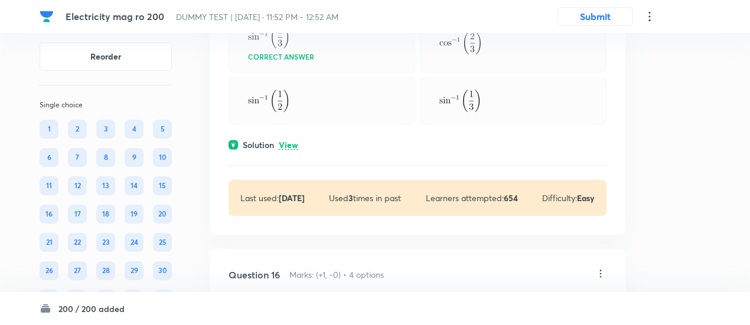
click at [292, 145] on p "View" at bounding box center [288, 145] width 19 height 9
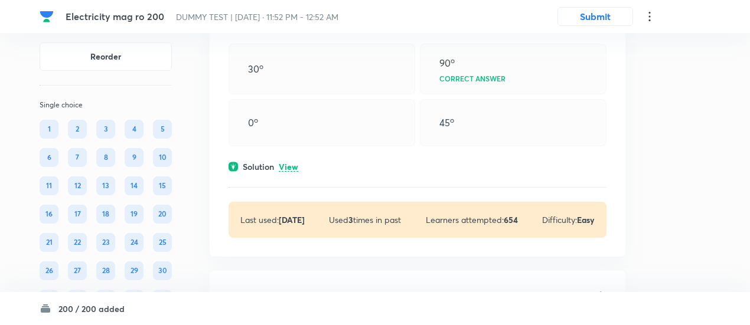
scroll to position [8977, 0]
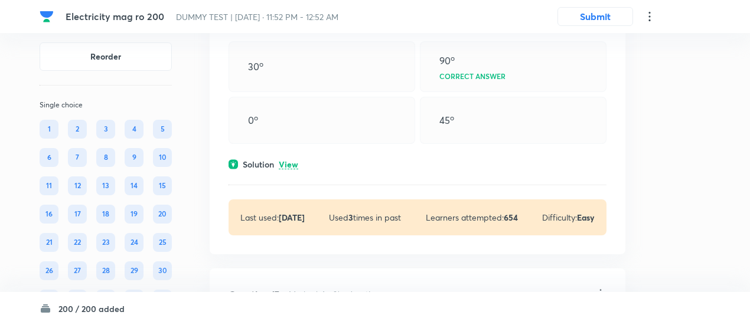
click at [286, 169] on p "View" at bounding box center [288, 165] width 19 height 9
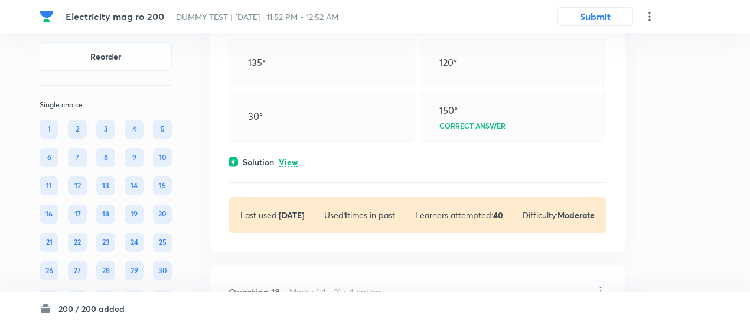
scroll to position [9637, 0]
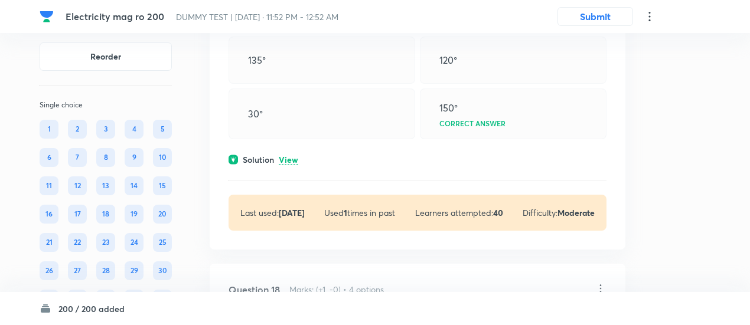
click at [286, 165] on p "View" at bounding box center [288, 160] width 19 height 9
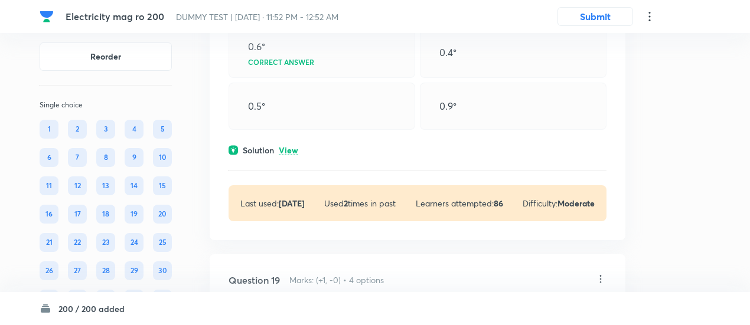
scroll to position [10239, 0]
click at [295, 154] on p "View" at bounding box center [288, 149] width 19 height 9
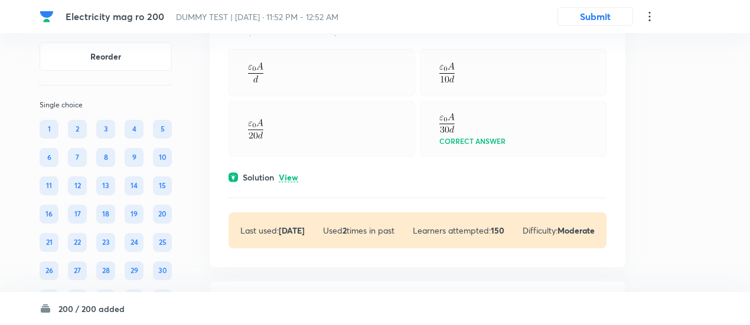
scroll to position [10872, 0]
click at [290, 181] on p "View" at bounding box center [288, 176] width 19 height 9
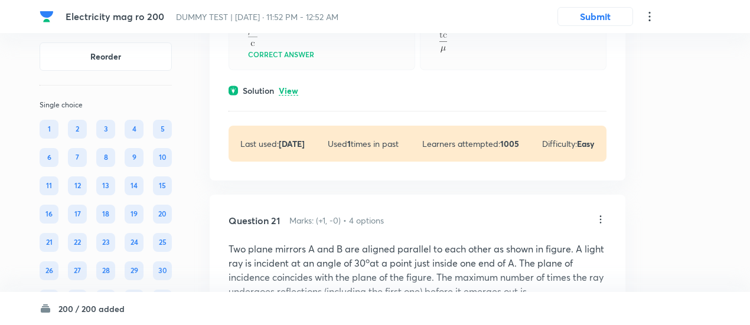
scroll to position [11350, 0]
click at [290, 95] on p "View" at bounding box center [288, 90] width 19 height 9
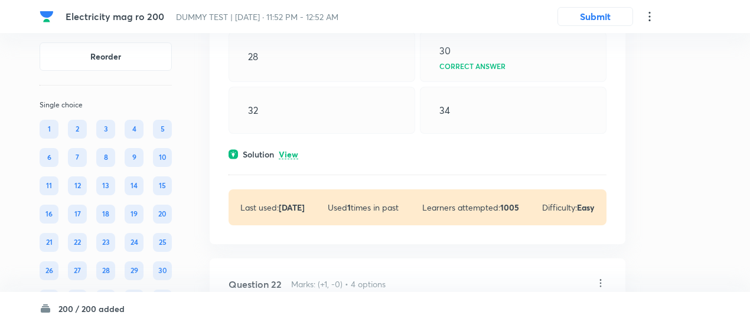
scroll to position [11881, 0]
click at [292, 159] on p "View" at bounding box center [288, 154] width 19 height 9
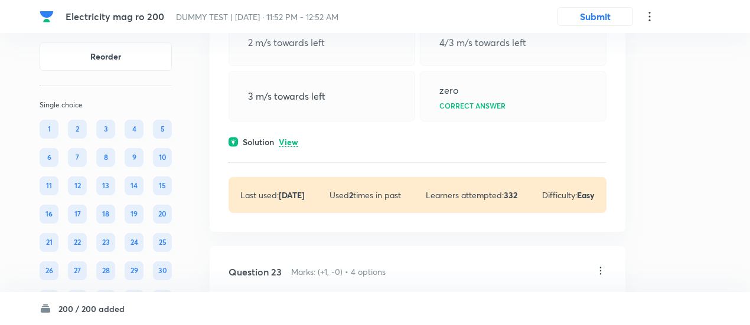
scroll to position [12552, 0]
click at [290, 146] on p "View" at bounding box center [288, 142] width 19 height 9
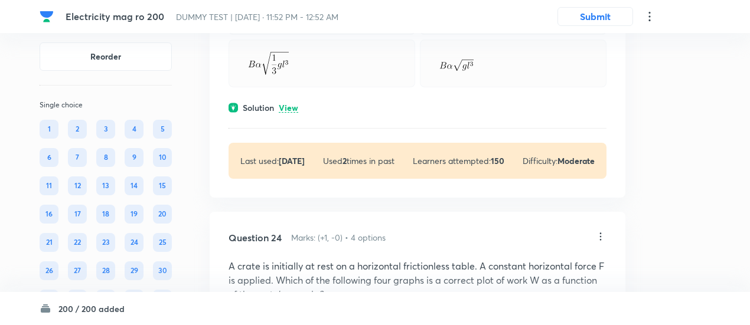
scroll to position [13000, 0]
click at [291, 112] on p "View" at bounding box center [288, 107] width 19 height 9
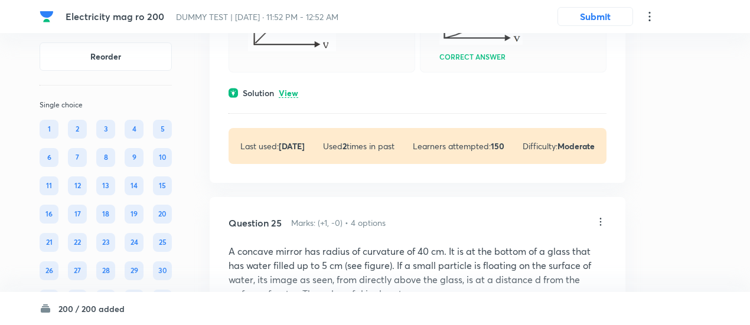
scroll to position [13584, 0]
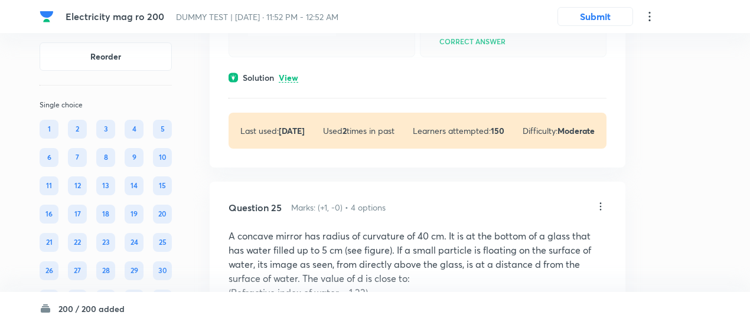
click at [296, 83] on p "View" at bounding box center [288, 78] width 19 height 9
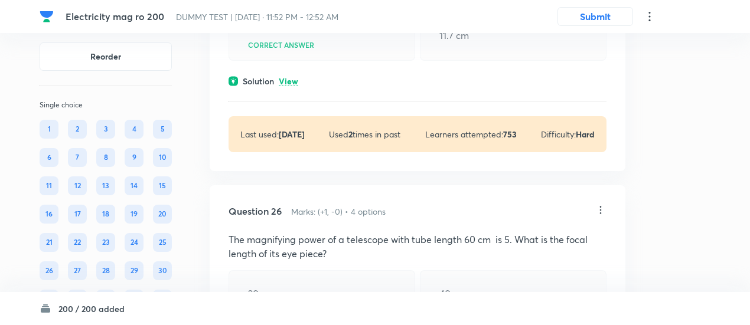
scroll to position [14145, 0]
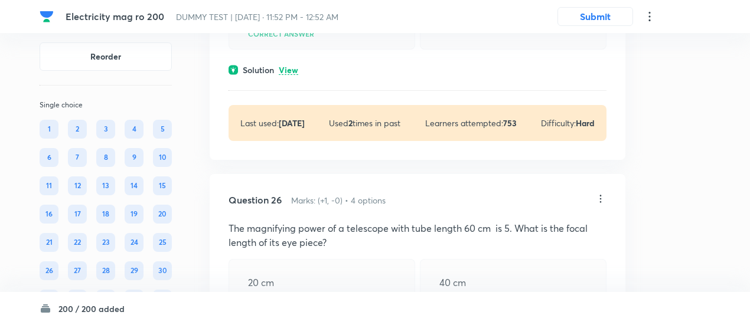
click at [290, 75] on p "View" at bounding box center [288, 70] width 19 height 9
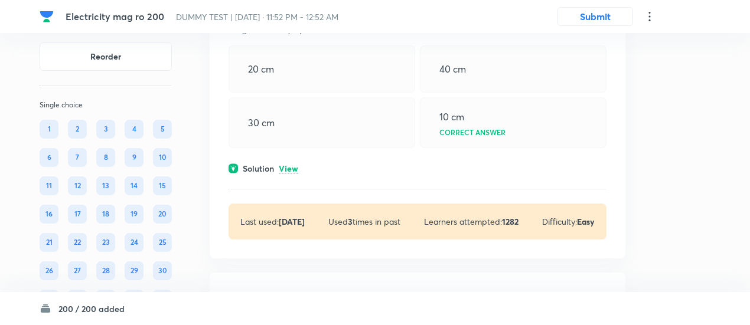
scroll to position [14534, 0]
click at [288, 172] on p "View" at bounding box center [288, 167] width 19 height 9
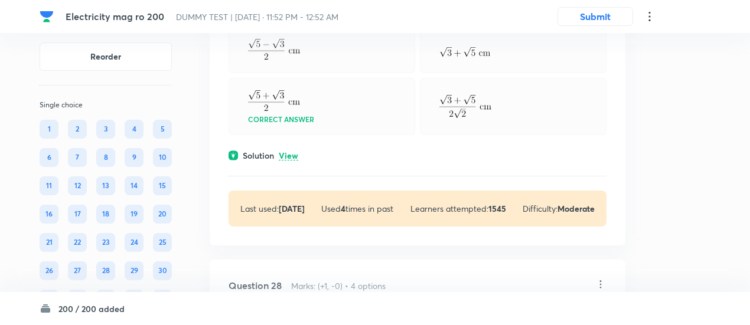
scroll to position [15116, 0]
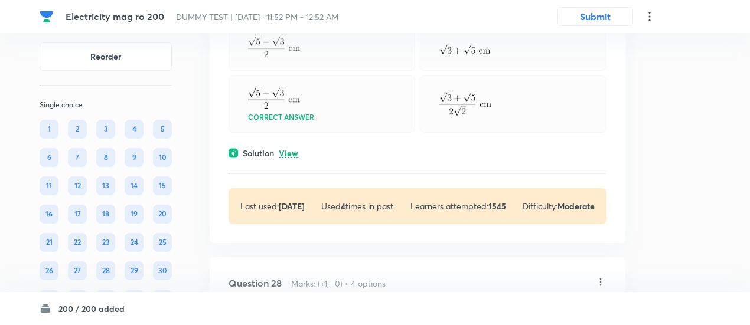
click at [289, 158] on p "View" at bounding box center [288, 153] width 19 height 9
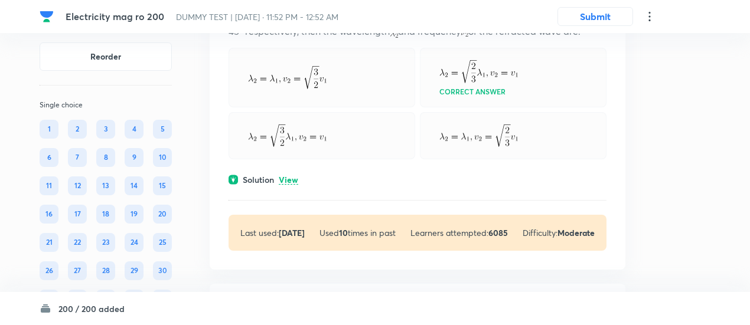
scroll to position [15661, 0]
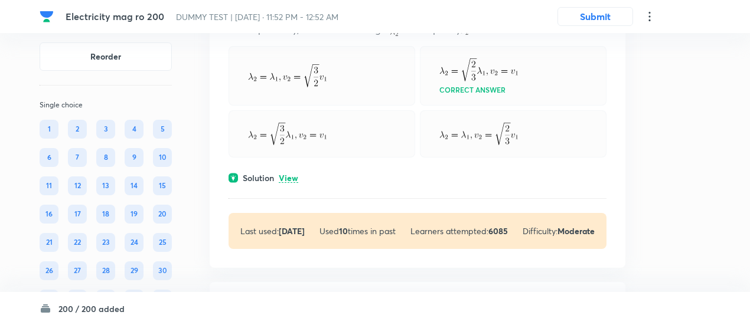
click at [293, 183] on p "View" at bounding box center [288, 178] width 19 height 9
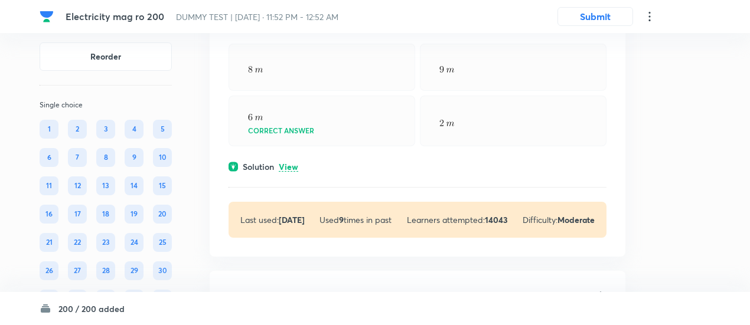
scroll to position [16188, 0]
click at [298, 172] on div "Solution View" at bounding box center [417, 166] width 378 height 12
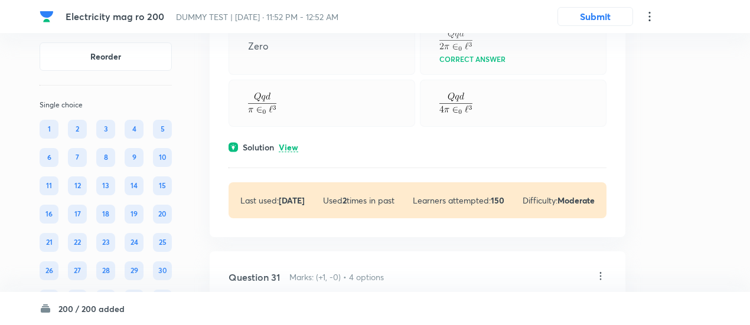
scroll to position [16919, 0]
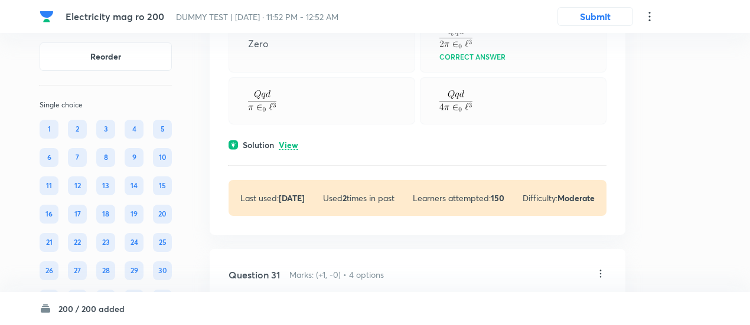
click at [293, 150] on p "View" at bounding box center [288, 145] width 19 height 9
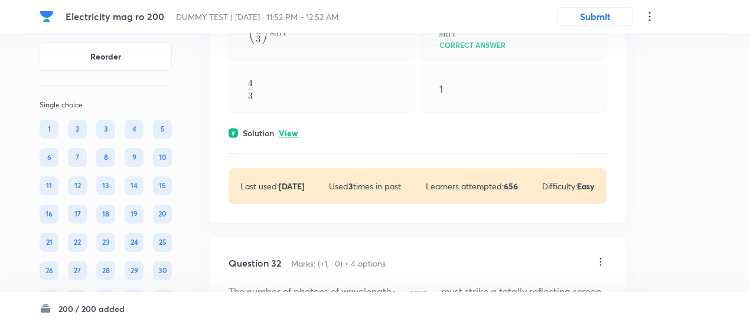
click at [286, 138] on p "View" at bounding box center [288, 133] width 19 height 9
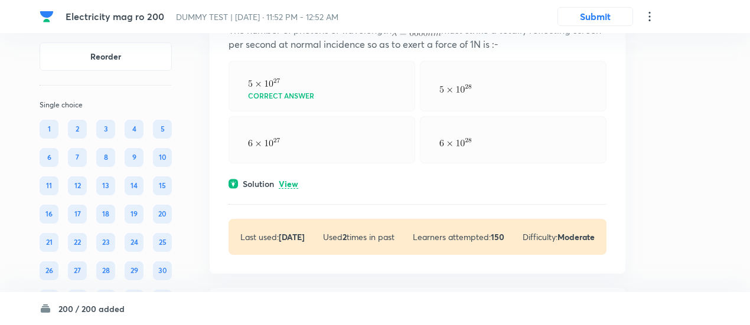
scroll to position [17779, 0]
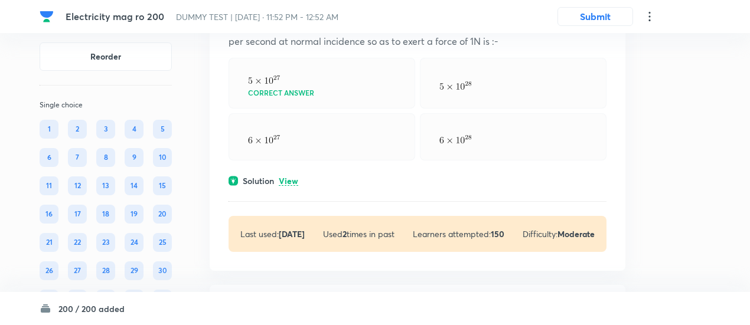
click at [295, 186] on p "View" at bounding box center [288, 181] width 19 height 9
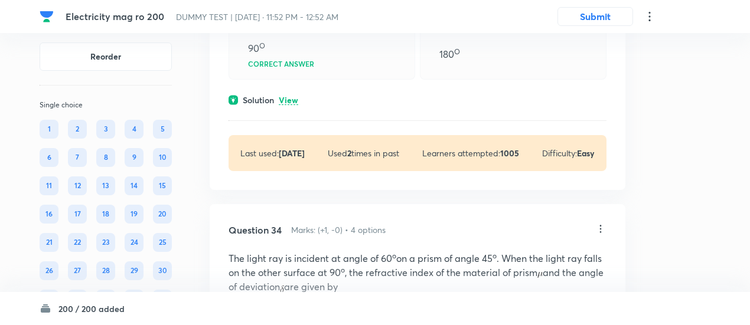
scroll to position [18426, 0]
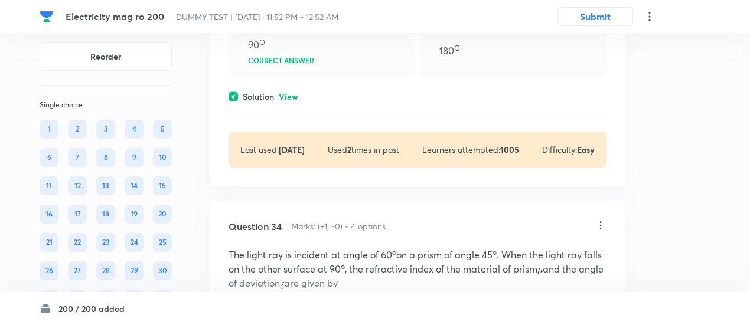
click at [286, 102] on p "View" at bounding box center [288, 97] width 19 height 9
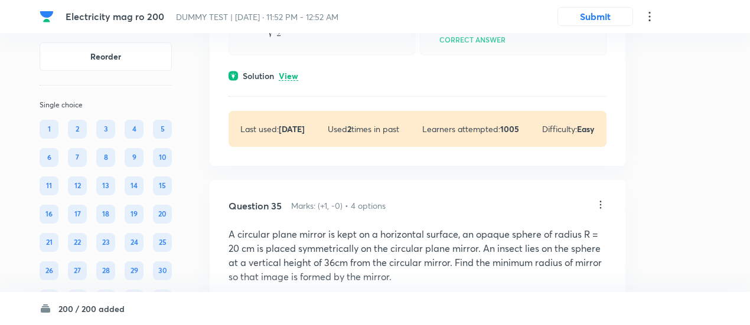
scroll to position [18851, 0]
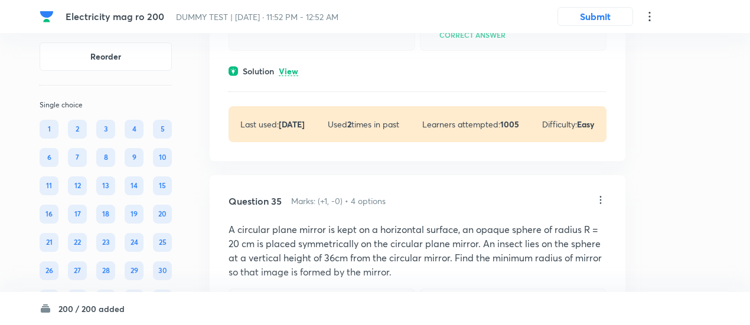
click at [286, 76] on p "View" at bounding box center [288, 71] width 19 height 9
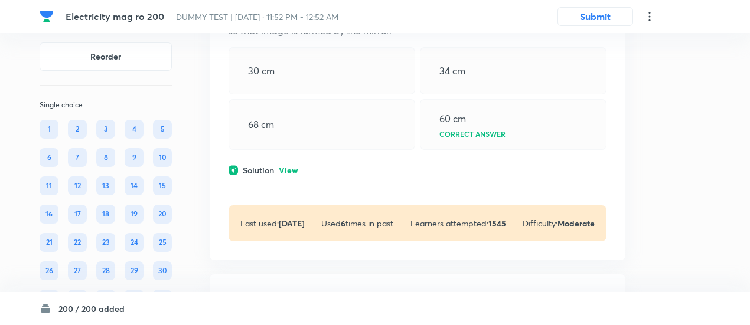
scroll to position [19377, 0]
click at [289, 175] on p "View" at bounding box center [288, 170] width 19 height 9
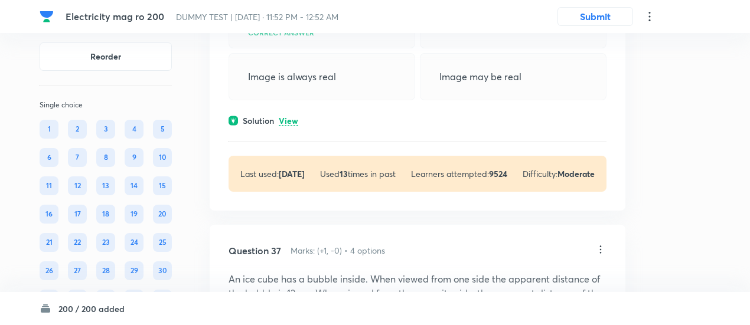
scroll to position [20037, 0]
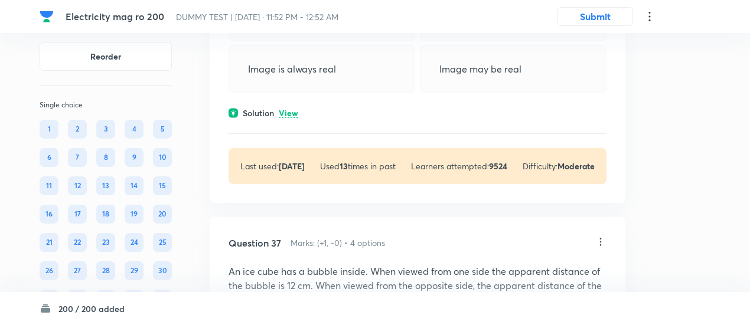
click at [295, 118] on p "View" at bounding box center [288, 113] width 19 height 9
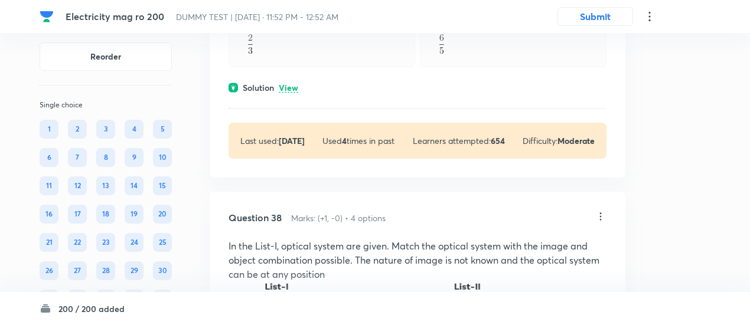
scroll to position [20534, 0]
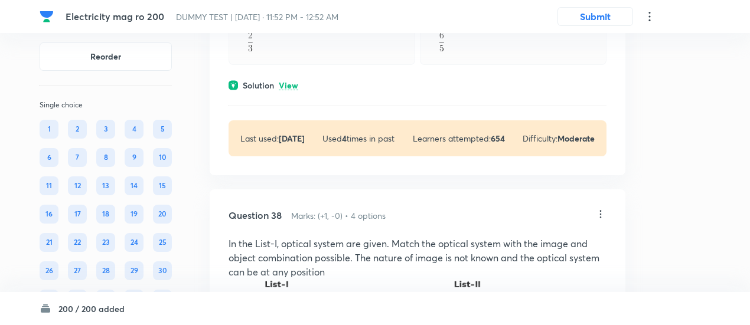
click at [292, 90] on p "View" at bounding box center [288, 85] width 19 height 9
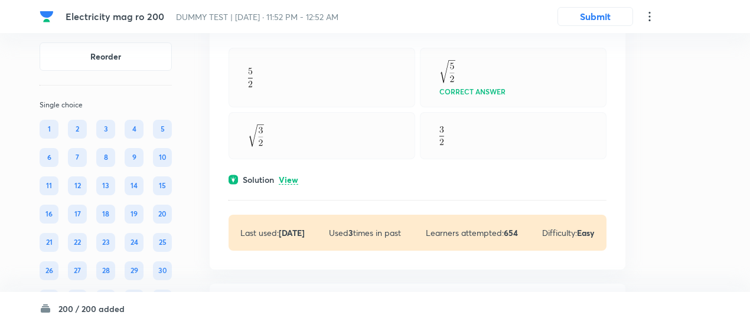
scroll to position [21965, 0]
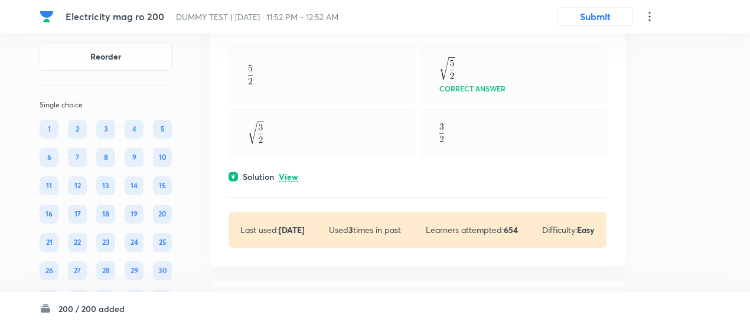
click at [289, 182] on p "View" at bounding box center [288, 177] width 19 height 9
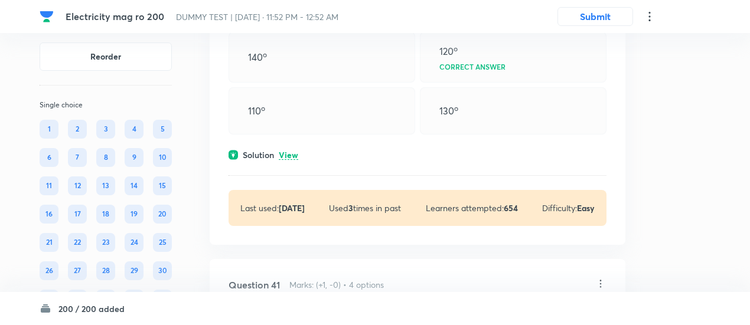
scroll to position [22660, 0]
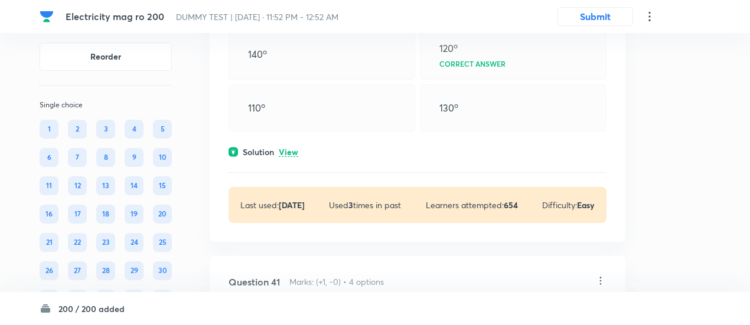
click at [293, 157] on p "View" at bounding box center [288, 152] width 19 height 9
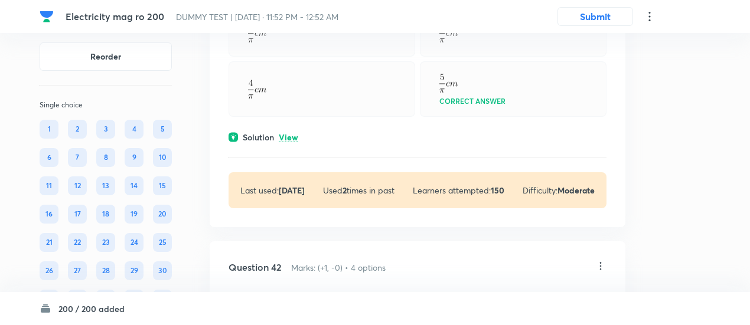
scroll to position [23180, 0]
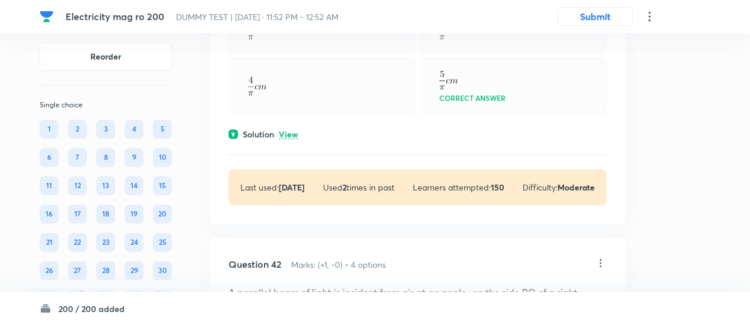
click at [292, 139] on p "View" at bounding box center [288, 134] width 19 height 9
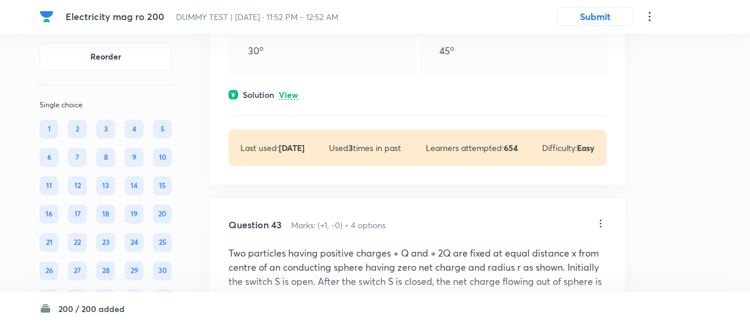
scroll to position [23758, 0]
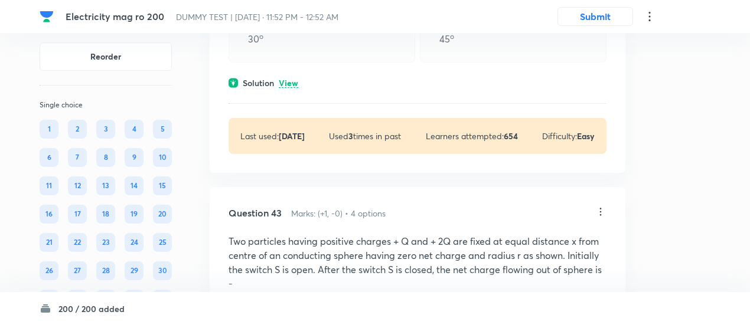
click at [293, 88] on p "View" at bounding box center [288, 83] width 19 height 9
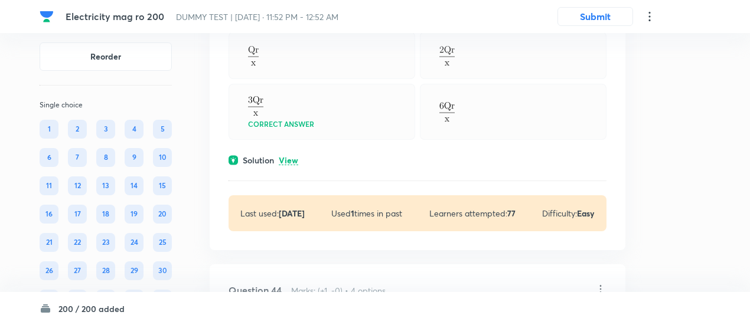
scroll to position [24509, 0]
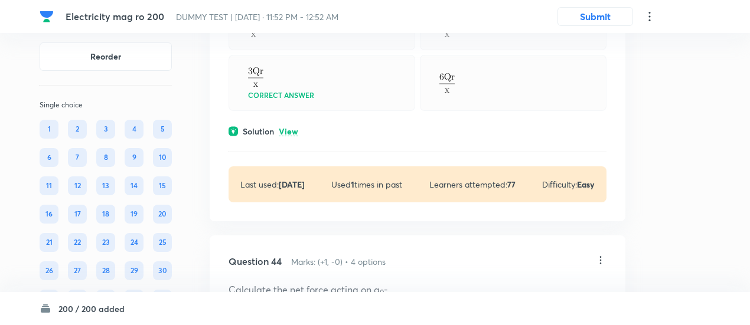
click at [292, 136] on p "View" at bounding box center [288, 131] width 19 height 9
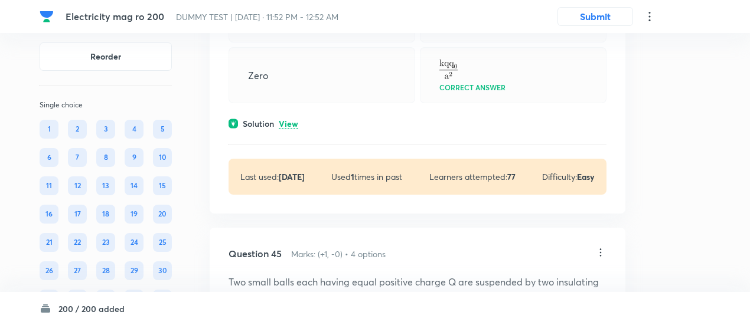
scroll to position [25093, 0]
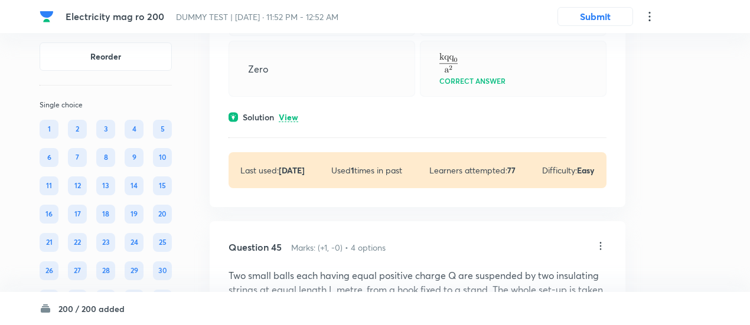
click at [292, 122] on p "View" at bounding box center [288, 117] width 19 height 9
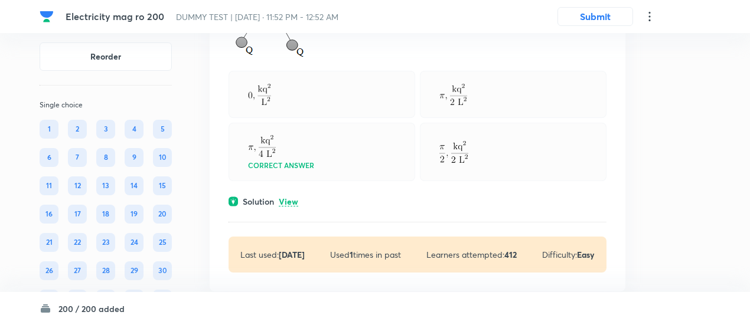
scroll to position [25668, 0]
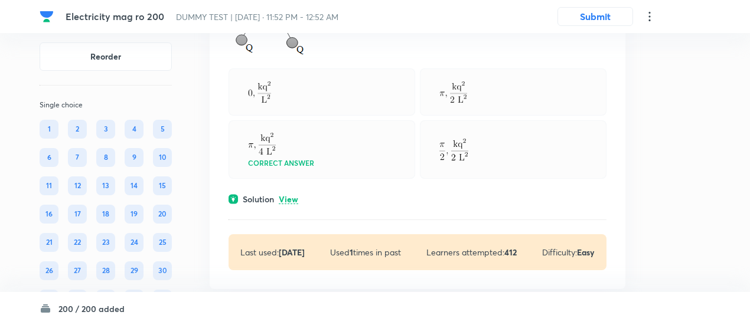
click at [295, 204] on p "View" at bounding box center [288, 199] width 19 height 9
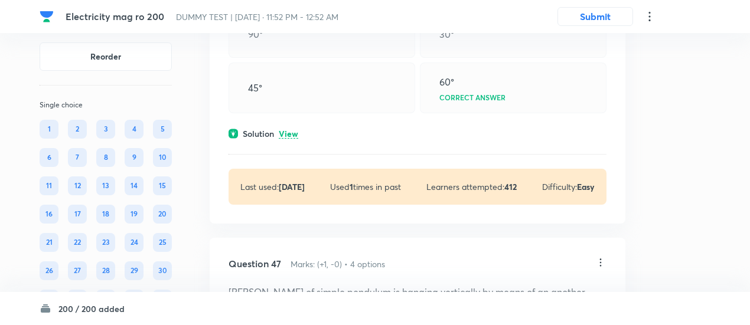
scroll to position [26228, 0]
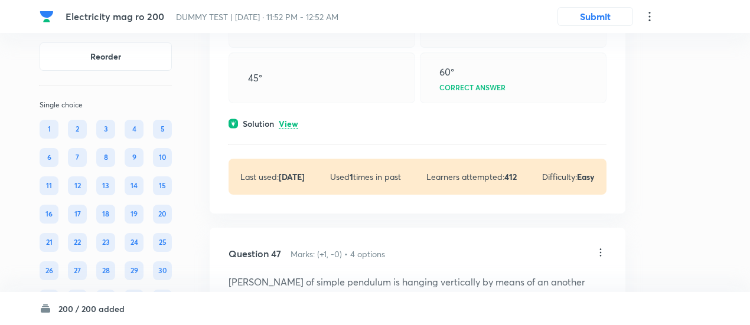
click at [287, 129] on p "View" at bounding box center [288, 124] width 19 height 9
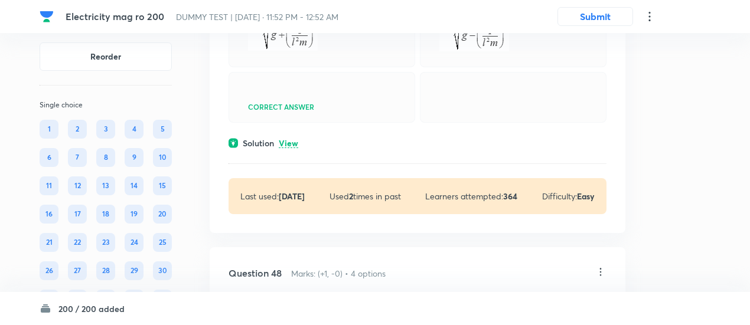
scroll to position [26799, 0]
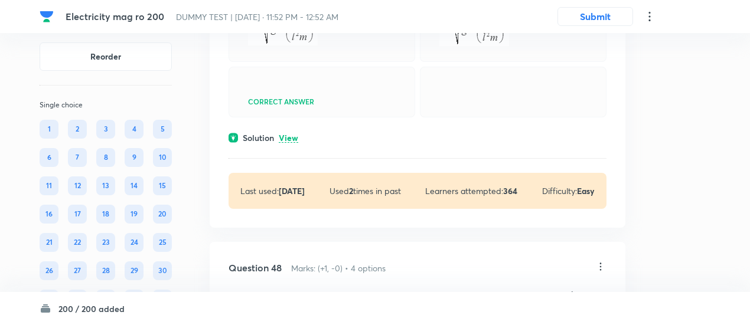
click at [292, 144] on div "Solution View" at bounding box center [417, 138] width 378 height 12
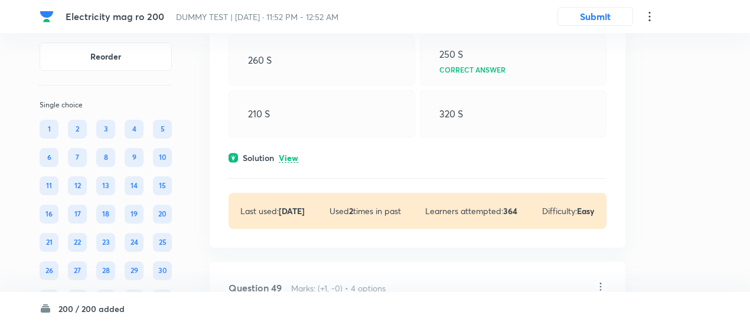
scroll to position [27176, 0]
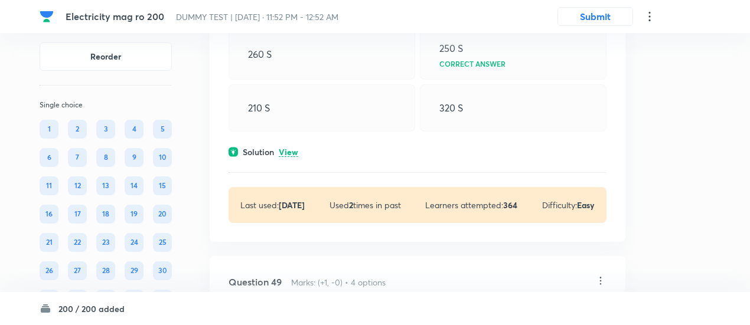
click at [295, 157] on p "View" at bounding box center [288, 152] width 19 height 9
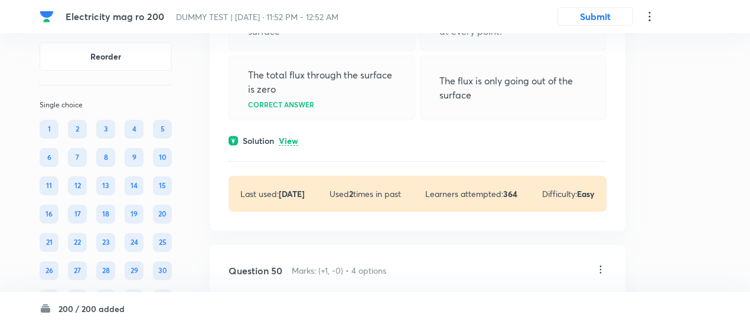
scroll to position [27577, 0]
click at [294, 145] on p "View" at bounding box center [288, 140] width 19 height 9
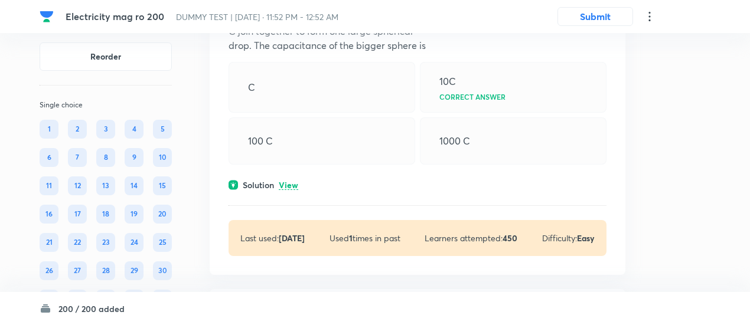
scroll to position [27910, 0]
click at [292, 189] on p "View" at bounding box center [288, 184] width 19 height 9
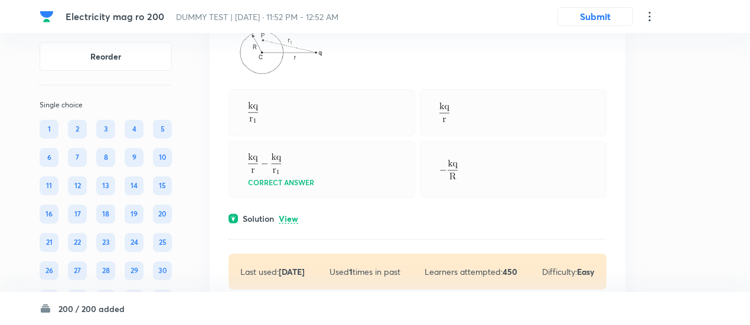
scroll to position [28357, 0]
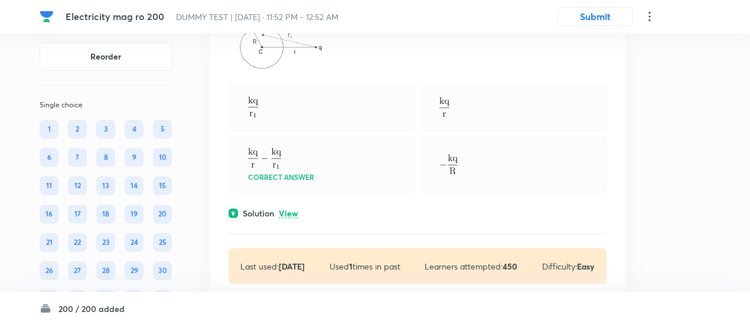
click at [290, 218] on p "View" at bounding box center [288, 214] width 19 height 9
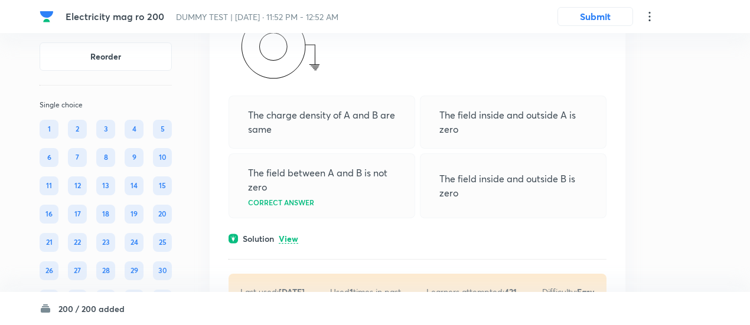
scroll to position [28812, 0]
click at [290, 243] on p "View" at bounding box center [288, 238] width 19 height 9
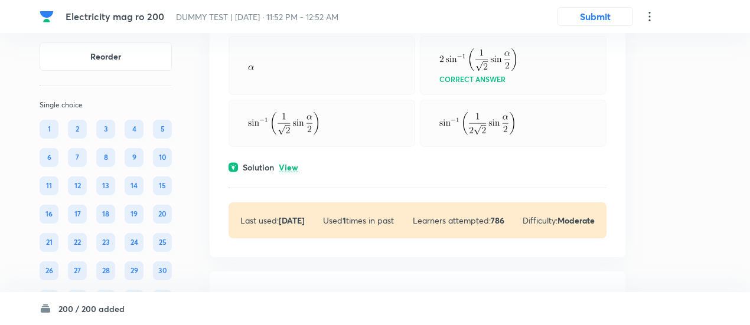
scroll to position [29474, 0]
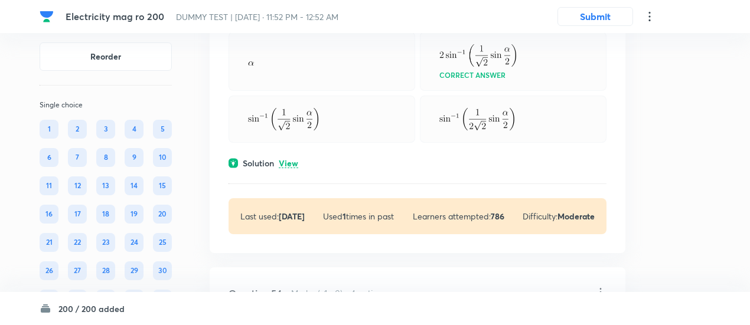
click at [289, 168] on p "View" at bounding box center [288, 163] width 19 height 9
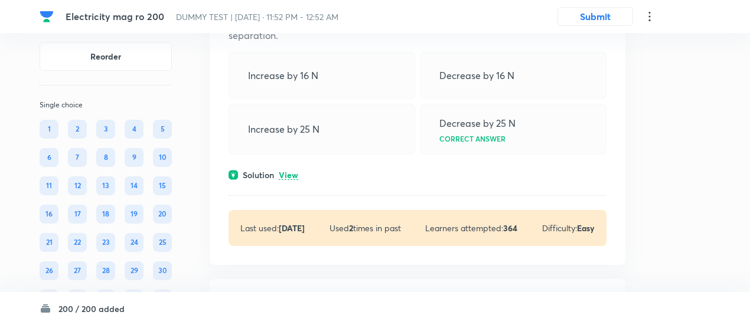
scroll to position [29954, 0]
click at [291, 179] on p "View" at bounding box center [288, 175] width 19 height 9
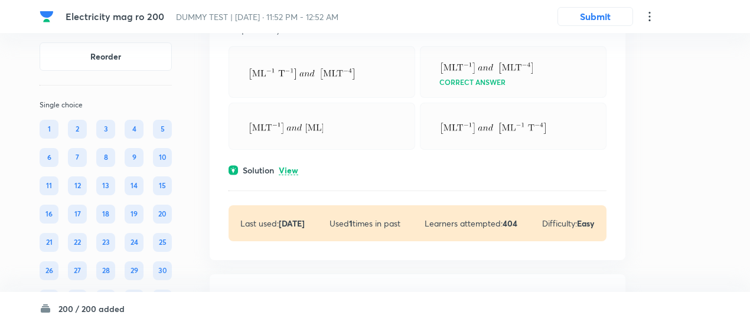
scroll to position [30333, 0]
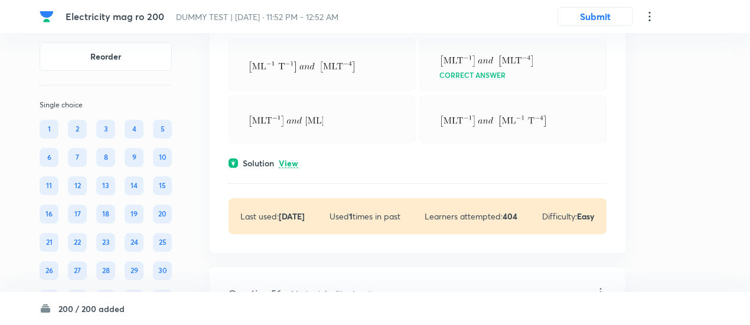
click at [290, 168] on p "View" at bounding box center [288, 163] width 19 height 9
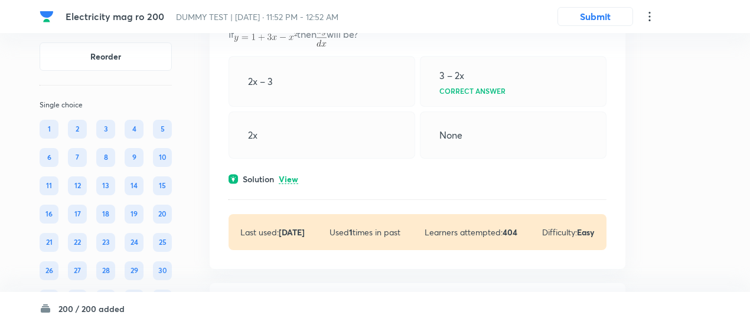
scroll to position [30708, 0]
click at [291, 184] on p "View" at bounding box center [288, 179] width 19 height 9
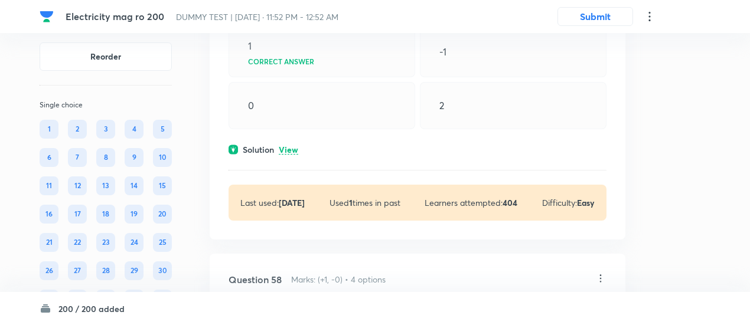
scroll to position [31147, 0]
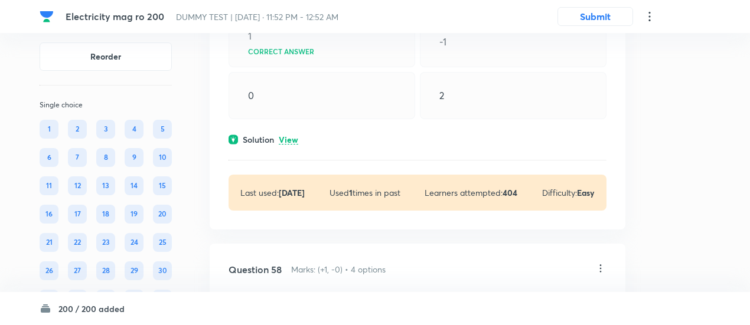
click at [291, 145] on p "View" at bounding box center [288, 140] width 19 height 9
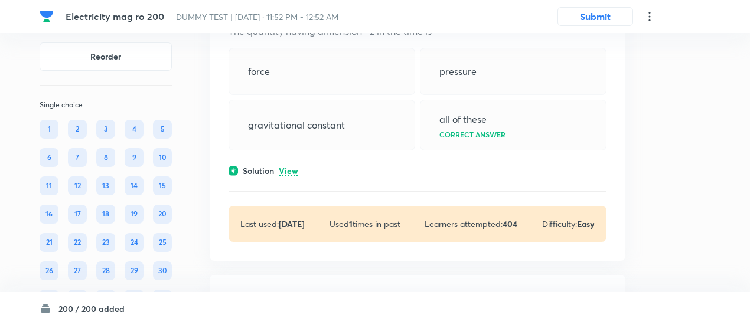
scroll to position [31465, 0]
drag, startPoint x: 291, startPoint y: 171, endPoint x: 291, endPoint y: 178, distance: 7.1
click at [291, 178] on div "Question 58 Marks: (+1, -0) • 4 options The quantity having dimension –2 in the…" at bounding box center [418, 118] width 416 height 284
click at [291, 175] on p "View" at bounding box center [288, 170] width 19 height 9
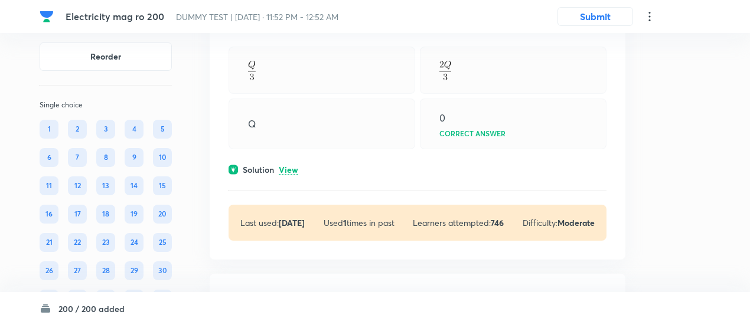
scroll to position [31969, 0]
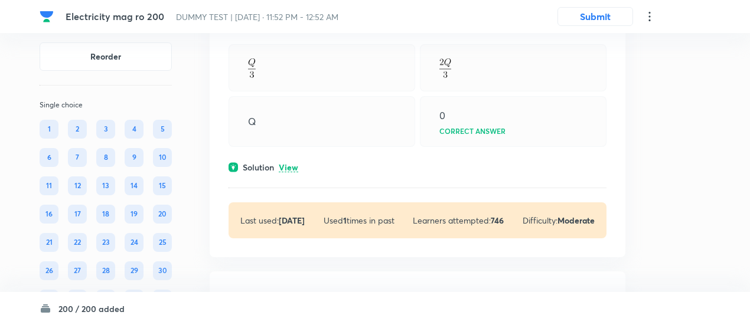
click at [291, 172] on p "View" at bounding box center [288, 167] width 19 height 9
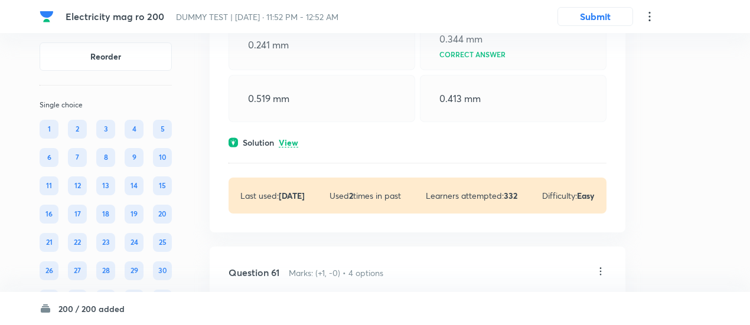
scroll to position [32564, 0]
click at [293, 147] on p "View" at bounding box center [288, 142] width 19 height 9
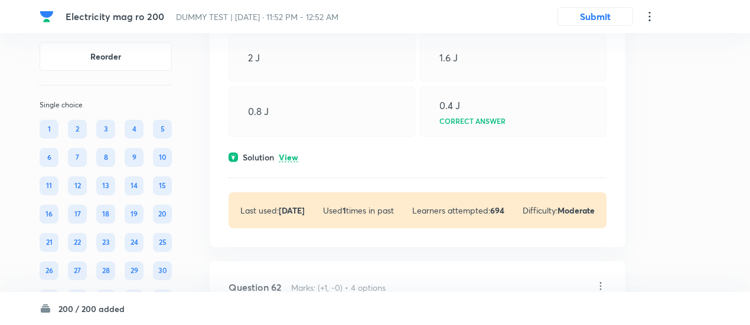
scroll to position [33123, 0]
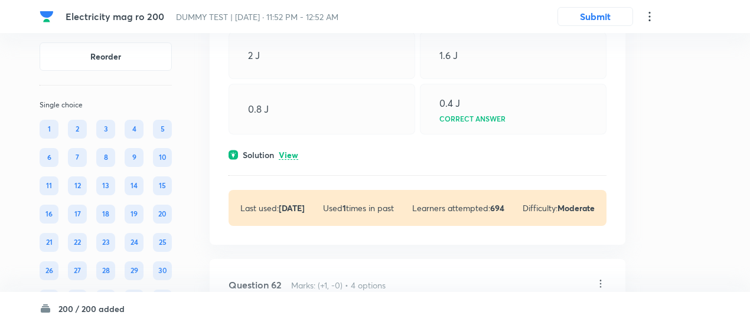
click at [293, 160] on p "View" at bounding box center [288, 155] width 19 height 9
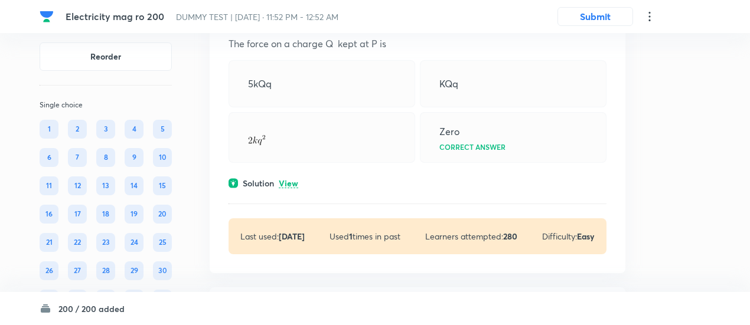
scroll to position [33840, 0]
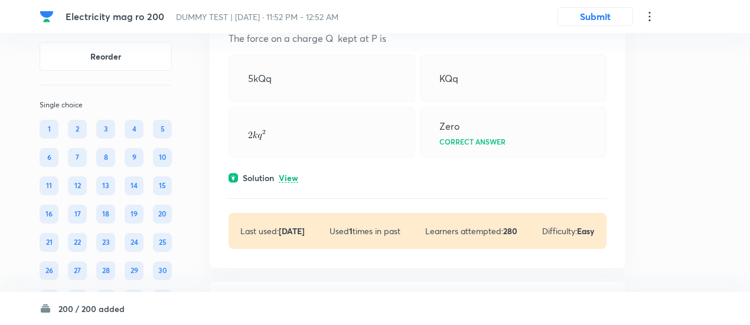
click at [290, 183] on p "View" at bounding box center [288, 178] width 19 height 9
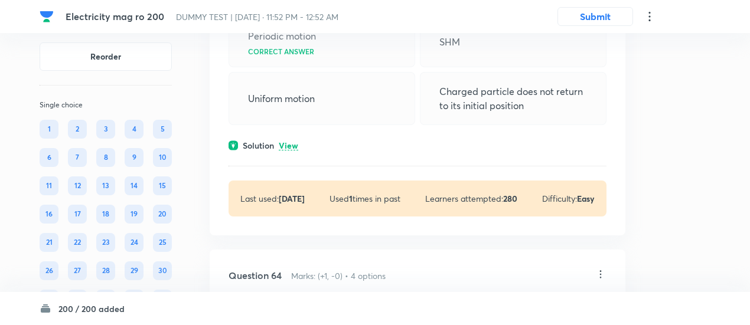
scroll to position [34448, 0]
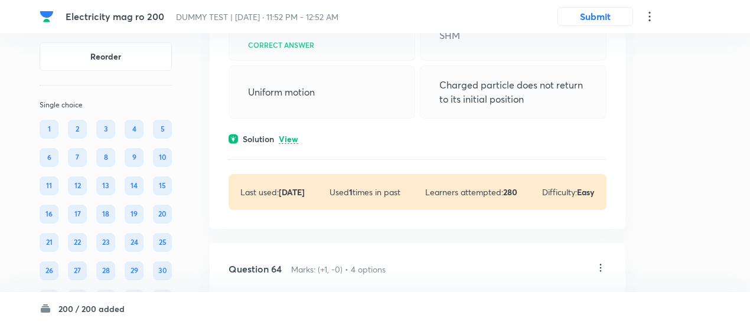
click at [293, 144] on p "View" at bounding box center [288, 139] width 19 height 9
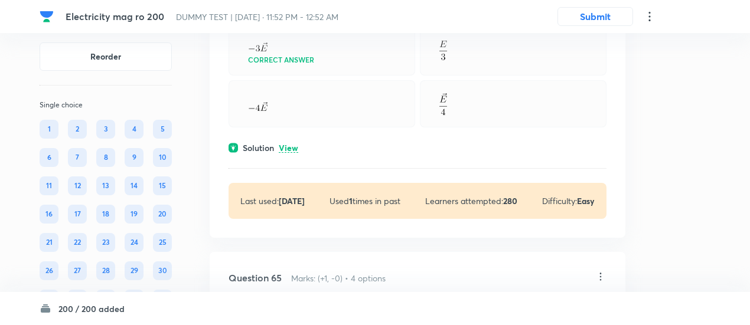
scroll to position [34804, 0]
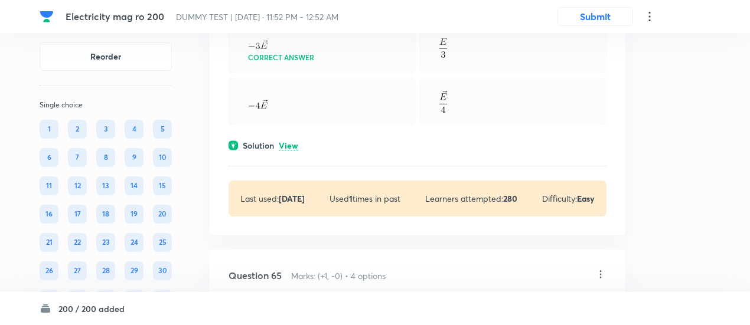
click at [289, 151] on p "View" at bounding box center [288, 146] width 19 height 9
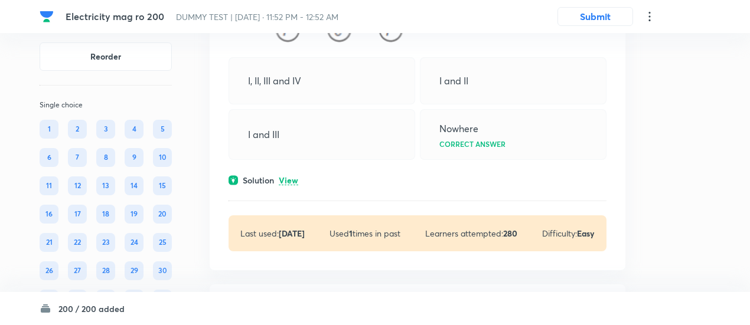
scroll to position [35184, 0]
click at [288, 184] on p "View" at bounding box center [288, 180] width 19 height 9
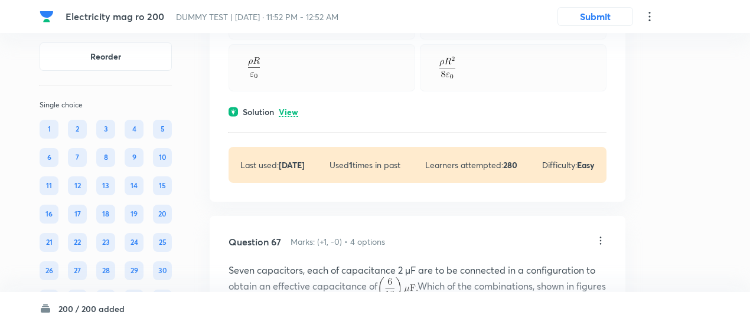
scroll to position [35627, 0]
click at [293, 116] on p "View" at bounding box center [288, 111] width 19 height 9
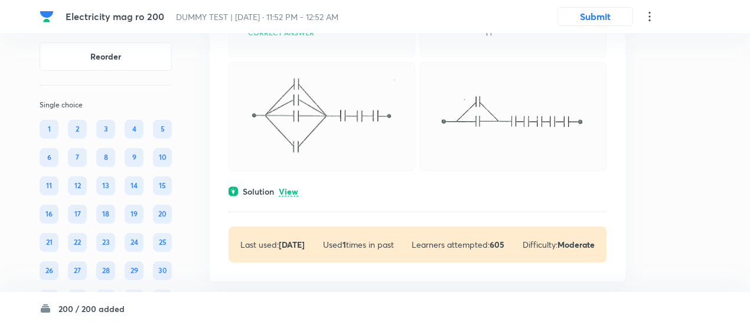
scroll to position [36063, 0]
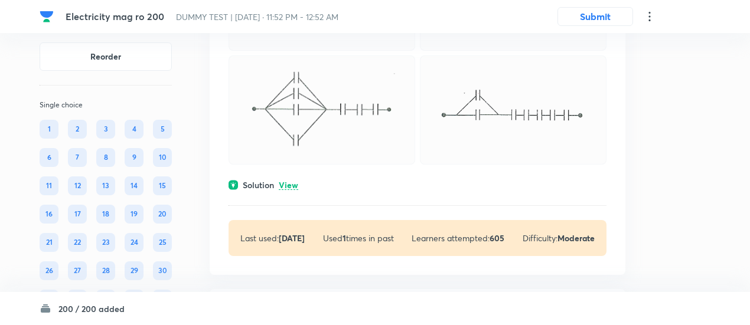
click at [291, 185] on p "View" at bounding box center [288, 185] width 19 height 9
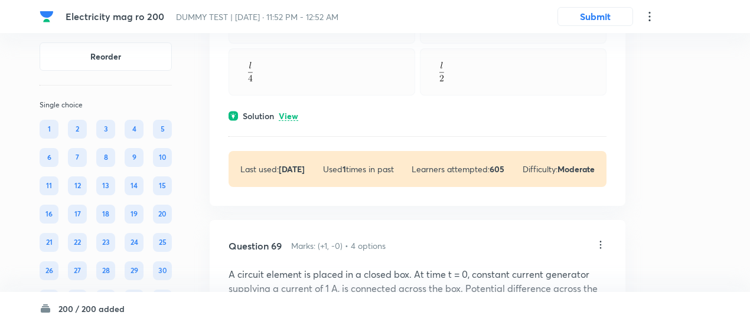
scroll to position [36617, 0]
click at [290, 117] on p "View" at bounding box center [288, 115] width 19 height 9
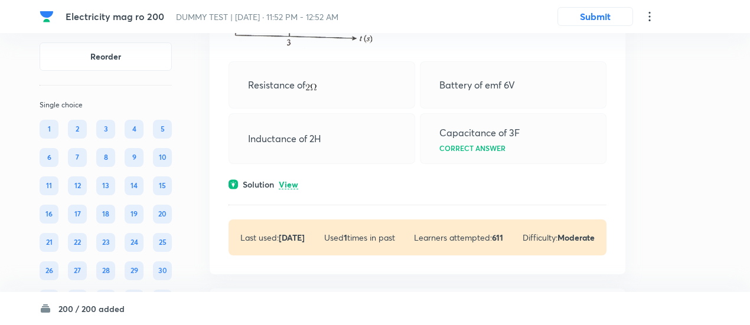
scroll to position [37203, 0]
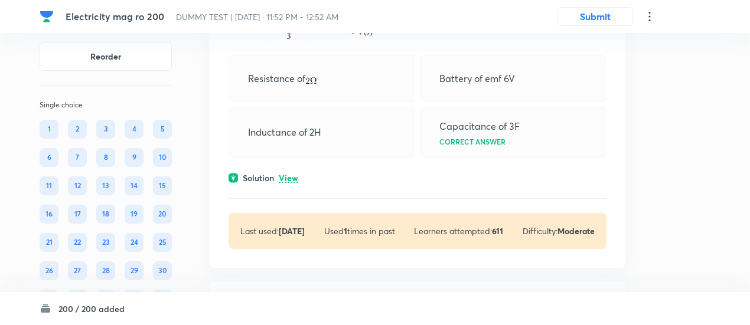
click at [286, 191] on div "Question 69 Marks: (+1, -0) • 4 options A circuit element is placed in a closed…" at bounding box center [418, 37] width 416 height 462
click at [289, 180] on p "View" at bounding box center [288, 178] width 19 height 9
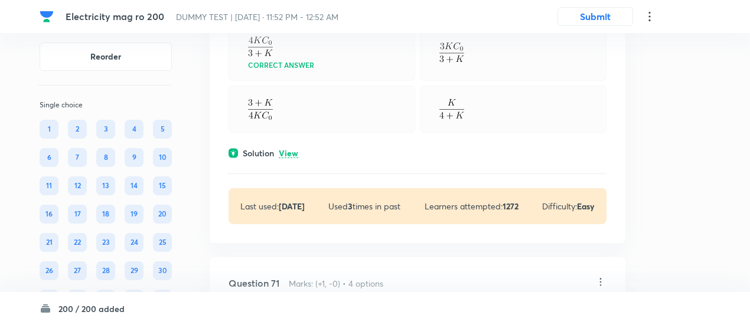
scroll to position [37787, 0]
click at [293, 155] on p "View" at bounding box center [288, 152] width 19 height 9
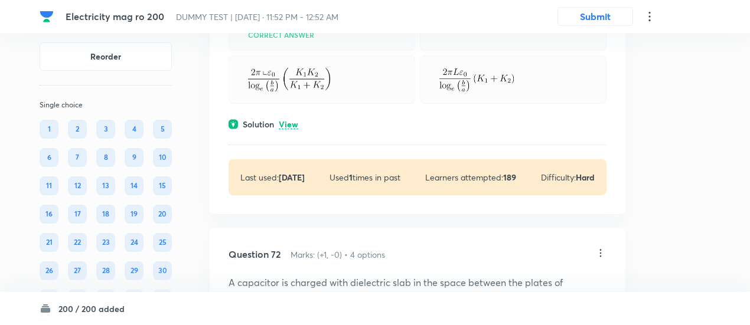
scroll to position [38560, 0]
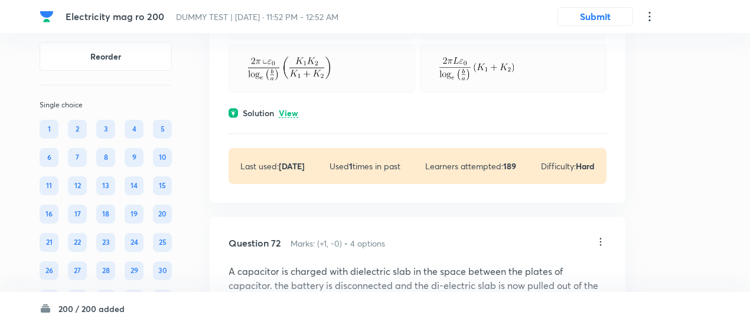
click at [291, 113] on p "View" at bounding box center [288, 113] width 19 height 9
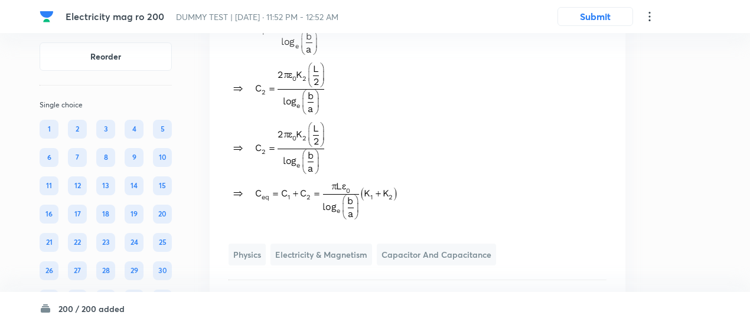
scroll to position [38723, 0]
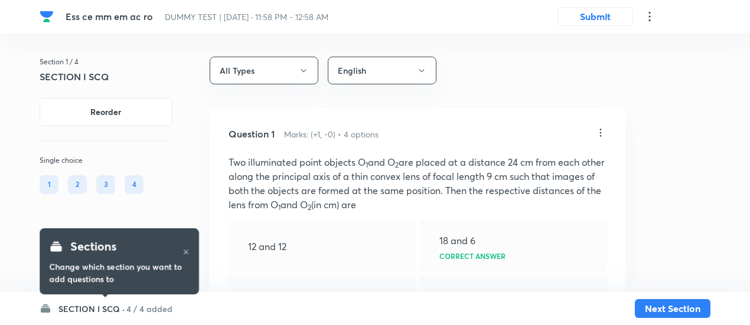
click at [155, 307] on h6 "4 / 4 added" at bounding box center [149, 309] width 46 height 12
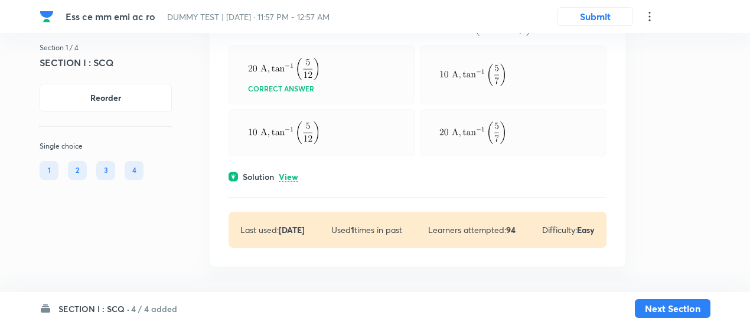
scroll to position [1358, 0]
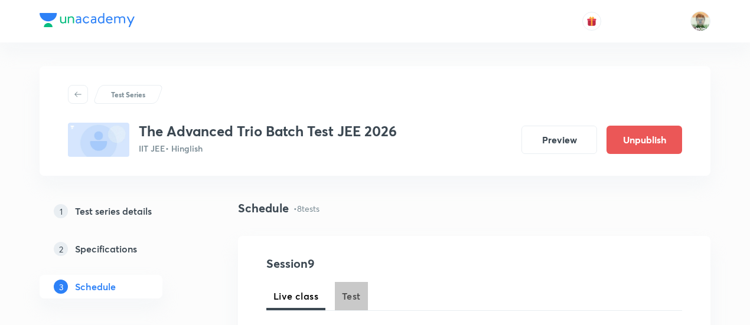
click at [357, 292] on span "Test" at bounding box center [351, 296] width 19 height 14
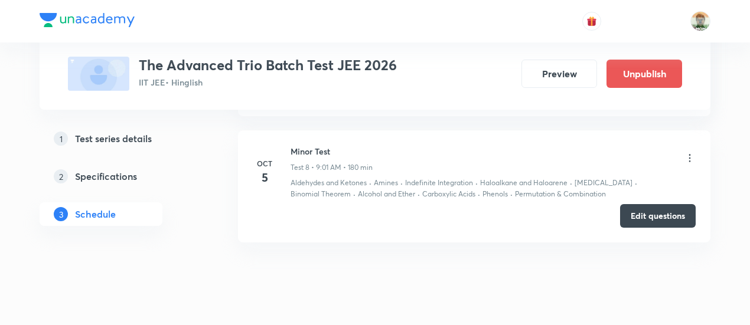
scroll to position [1569, 0]
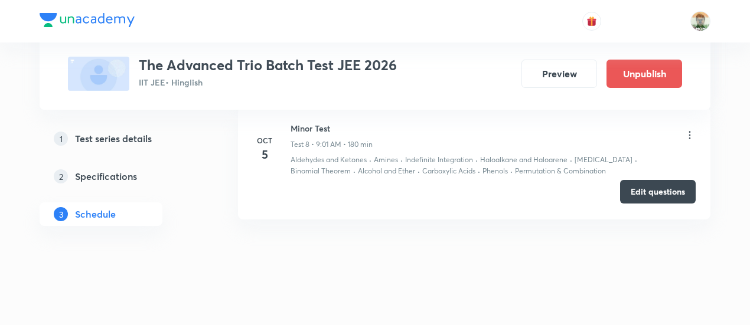
click at [642, 187] on button "Edit questions" at bounding box center [658, 192] width 76 height 24
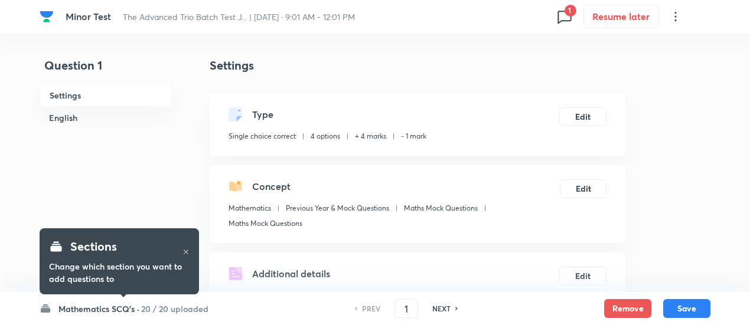
click at [172, 308] on h6 "20 / 20 uploaded" at bounding box center [174, 309] width 67 height 12
